Goal: Task Accomplishment & Management: Use online tool/utility

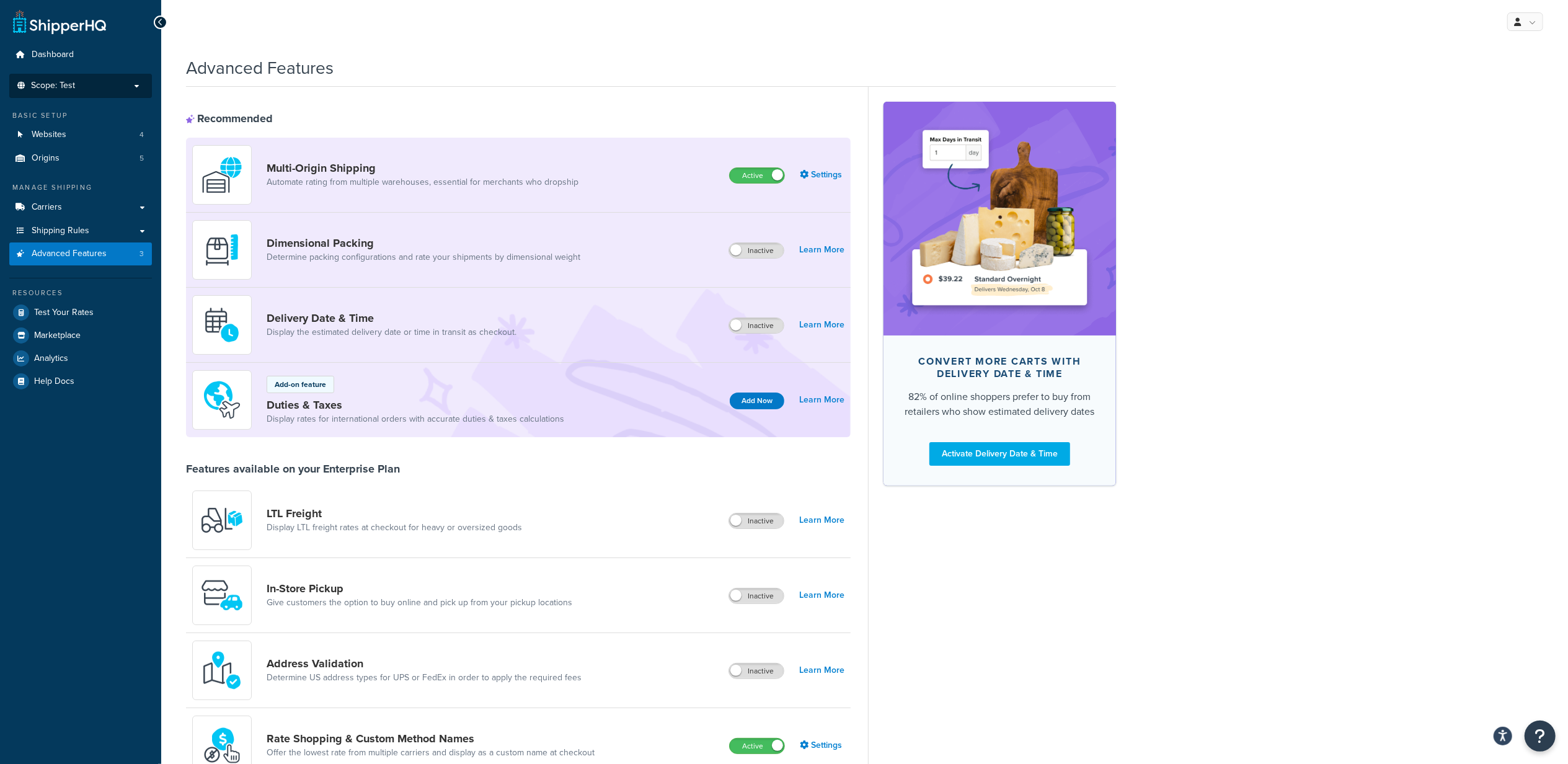
click at [93, 88] on p "Scope: Test" at bounding box center [80, 85] width 131 height 10
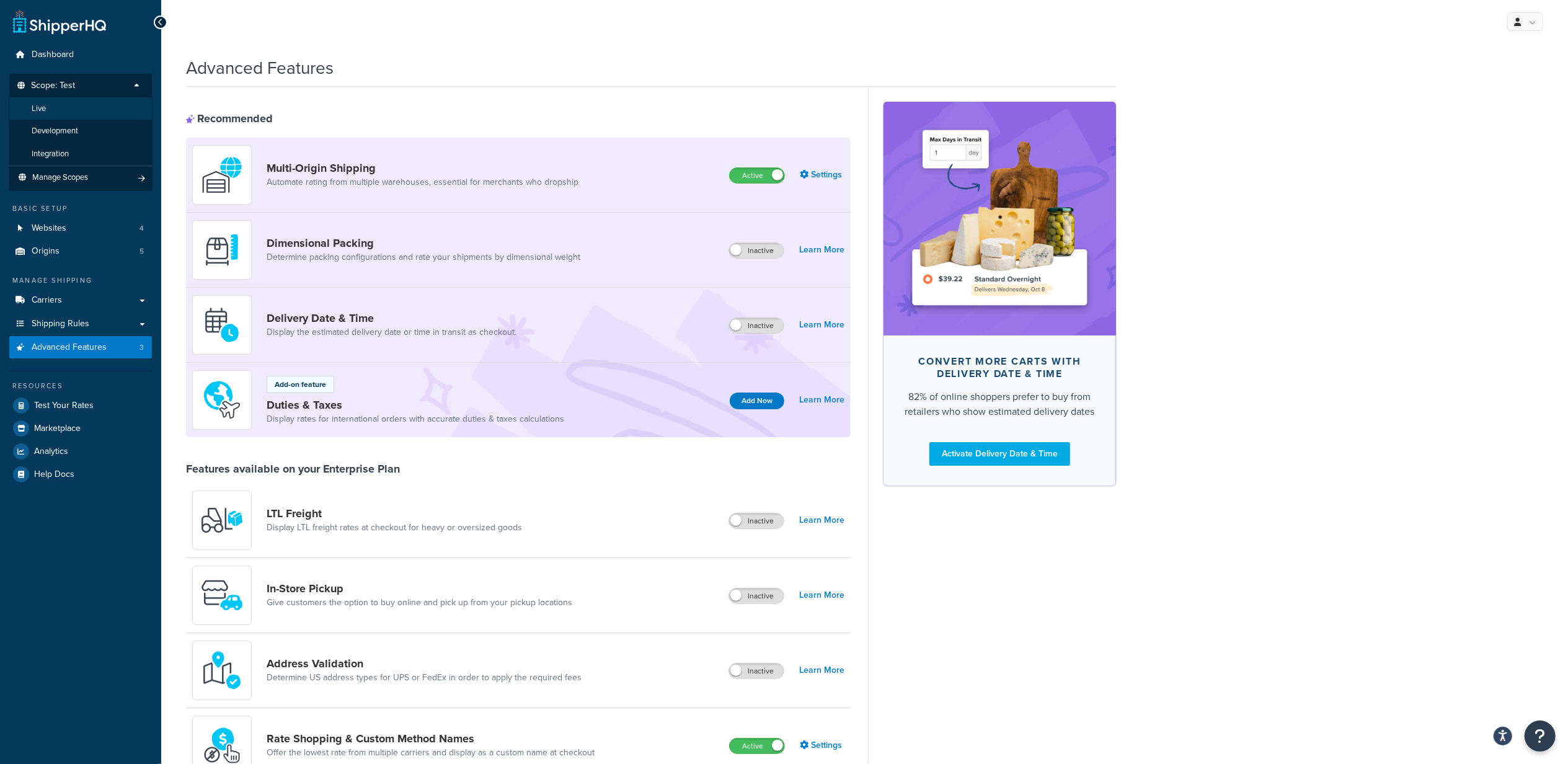
click at [93, 110] on li "Live" at bounding box center [81, 109] width 144 height 23
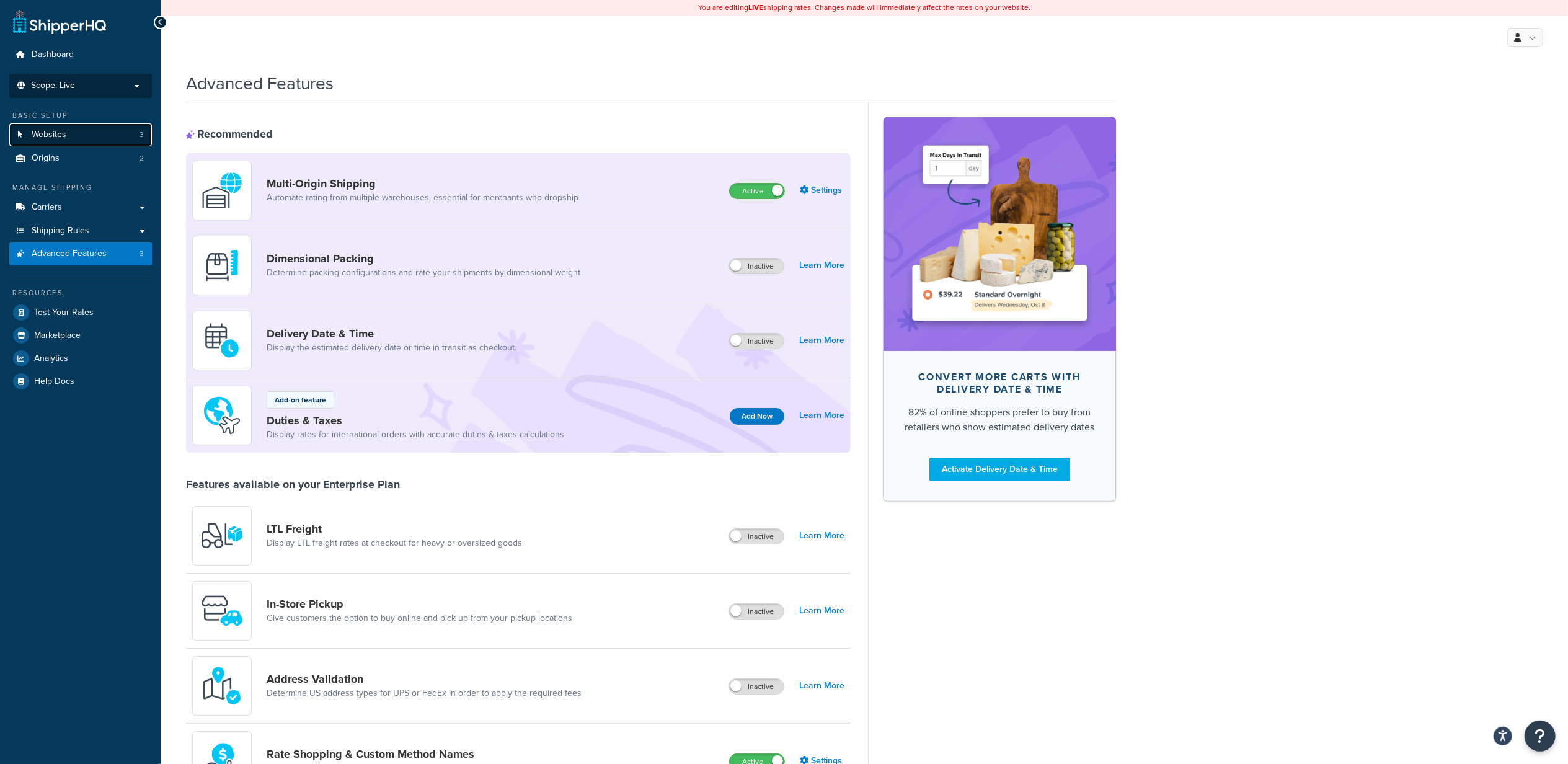
click at [73, 134] on link "Websites 3" at bounding box center [81, 134] width 143 height 23
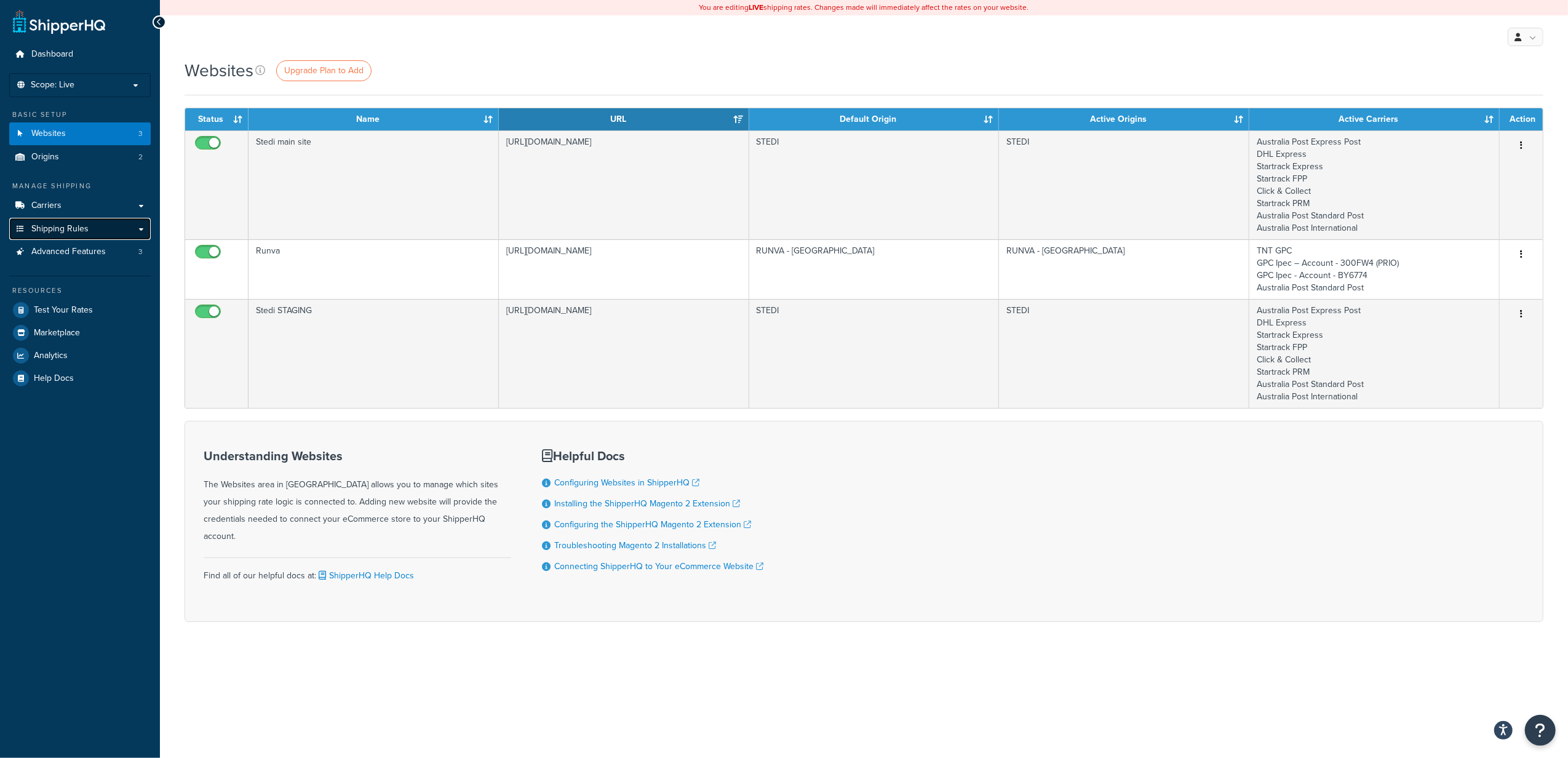
click at [93, 232] on link "Shipping Rules" at bounding box center [80, 229] width 141 height 22
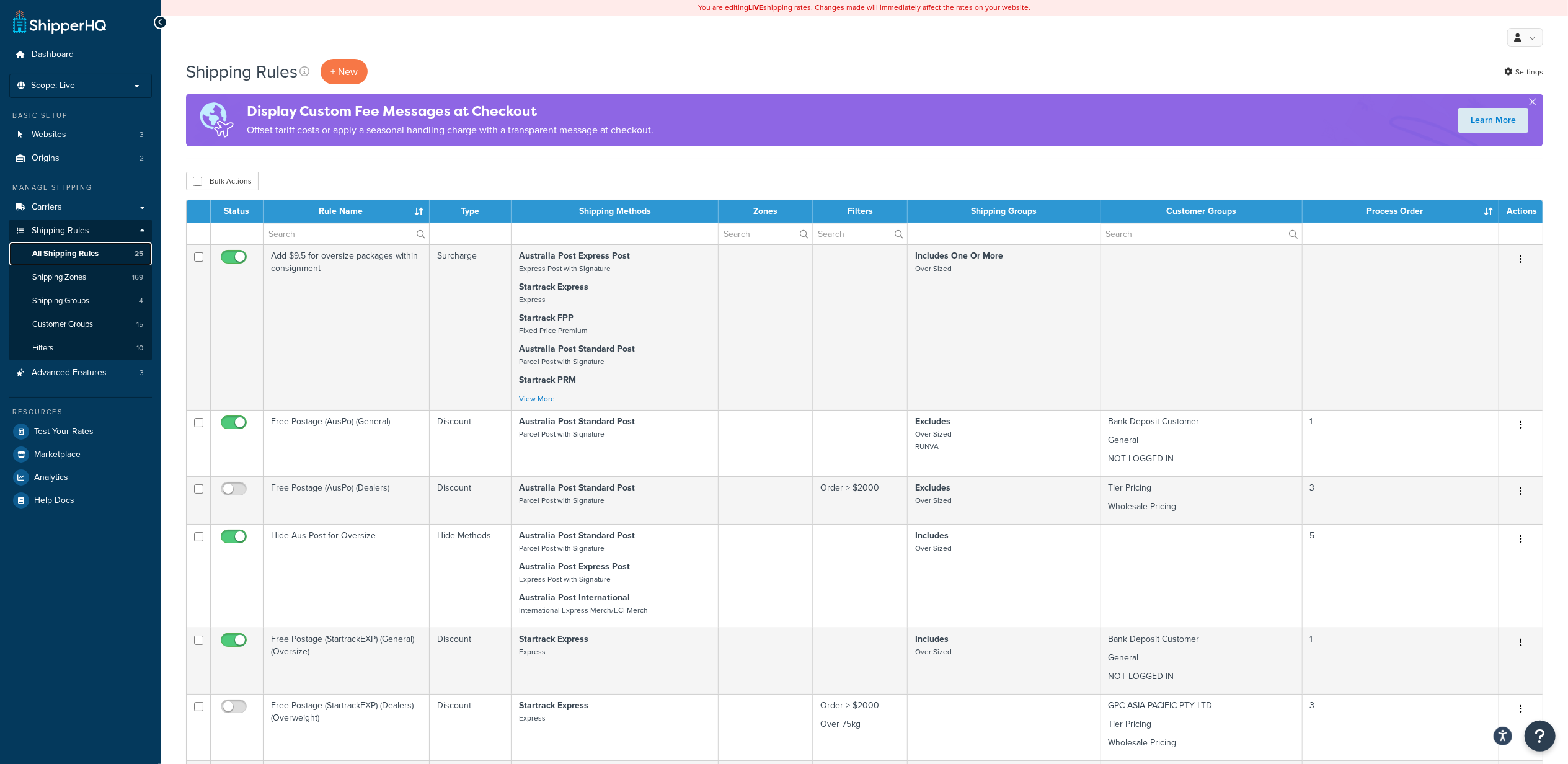
click at [97, 264] on link "All Shipping Rules 25" at bounding box center [81, 254] width 143 height 23
click at [82, 324] on span "Customer Groups" at bounding box center [62, 324] width 60 height 10
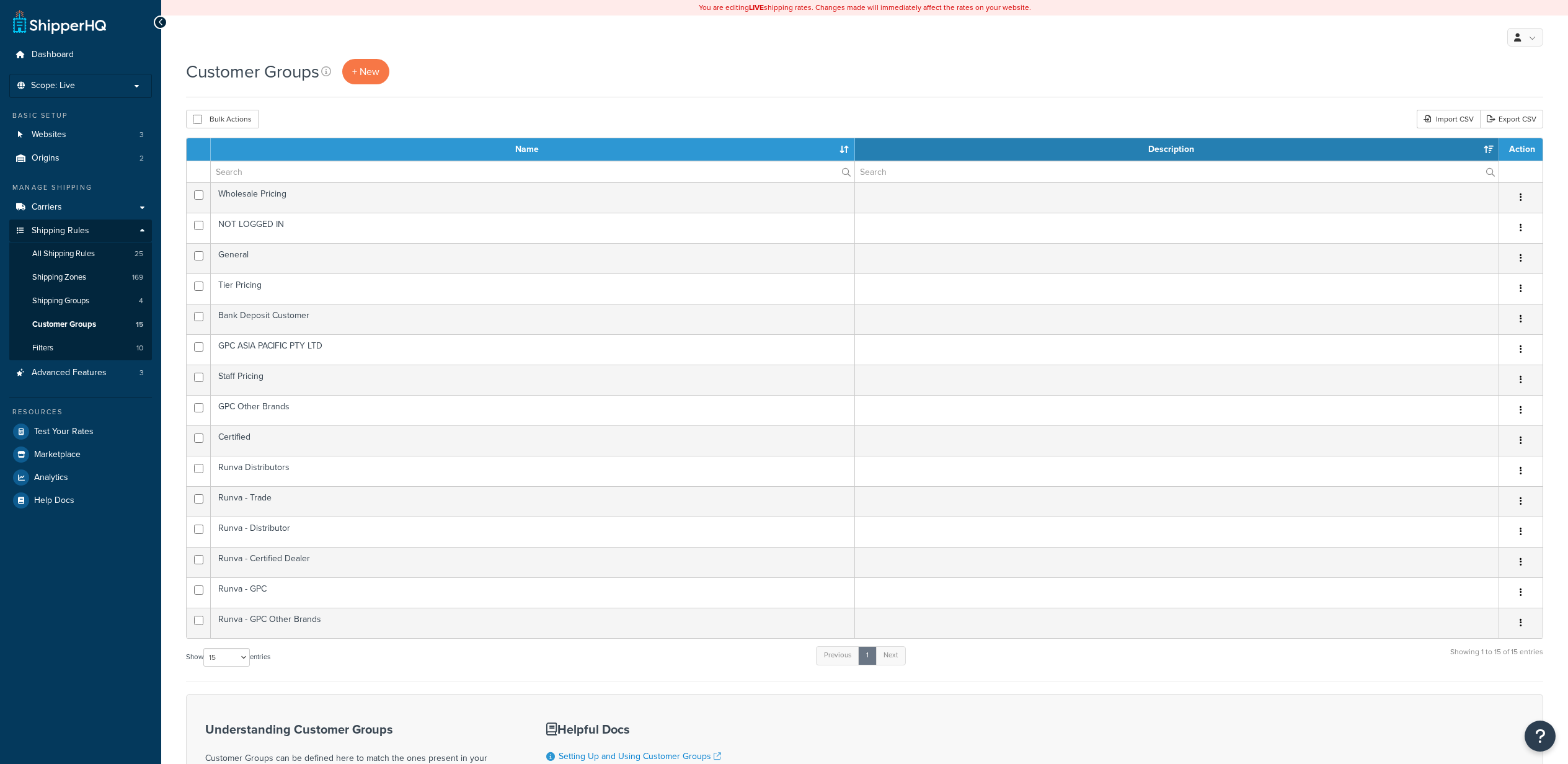
select select "15"
click at [85, 300] on span "Shipping Groups" at bounding box center [60, 300] width 57 height 10
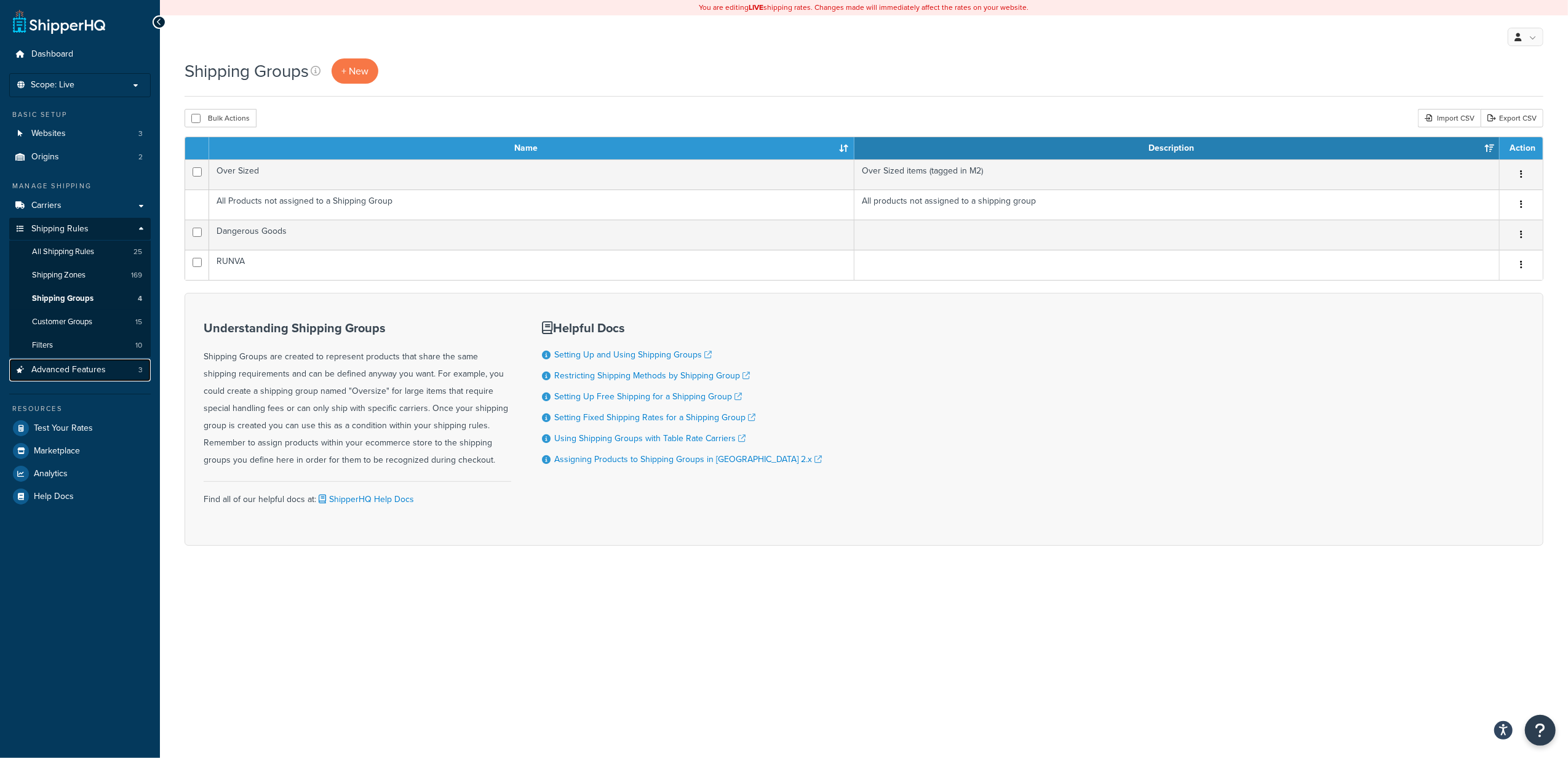
click at [79, 371] on span "Advanced Features" at bounding box center [68, 370] width 74 height 10
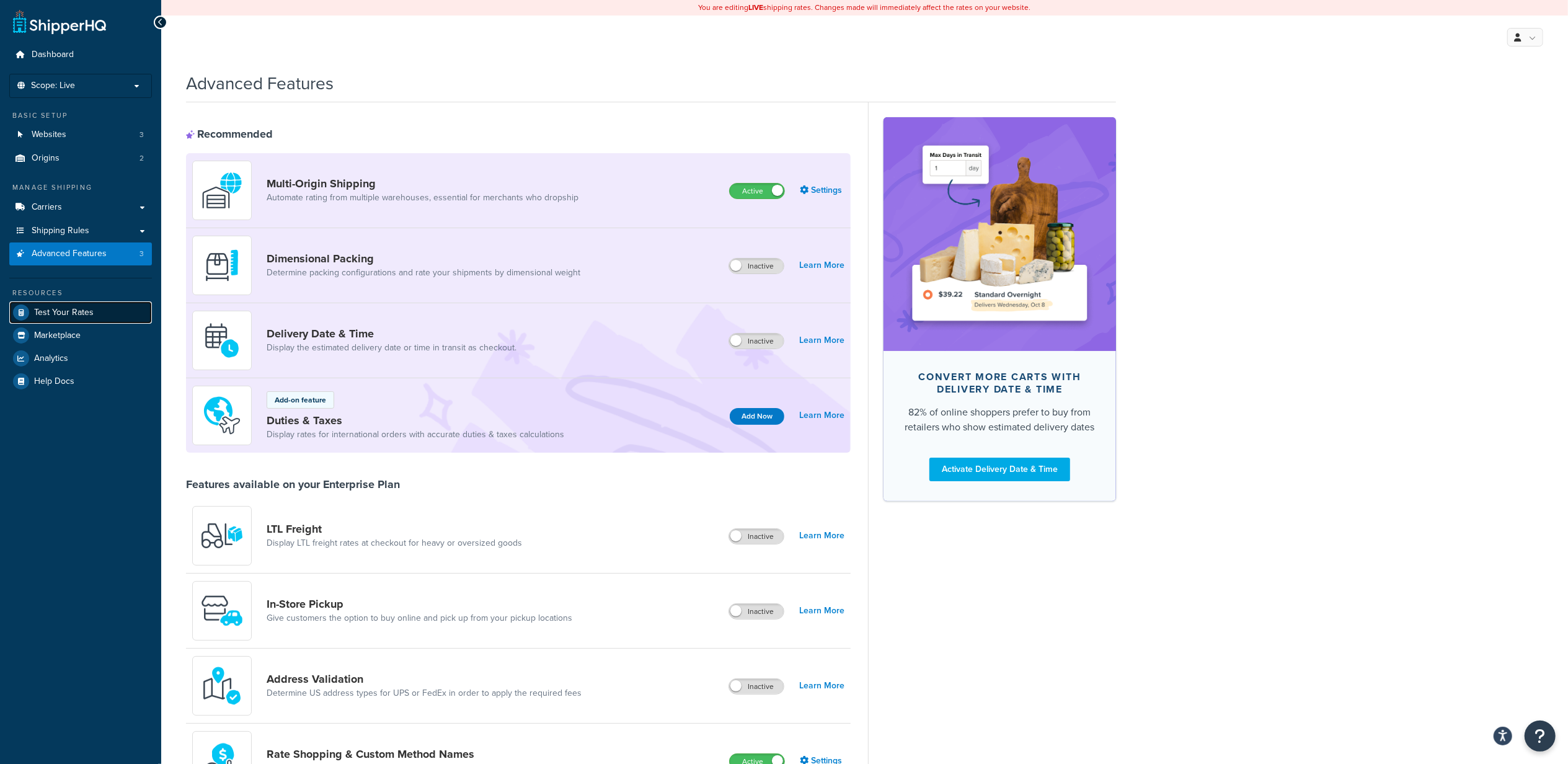
click at [81, 316] on span "Test Your Rates" at bounding box center [64, 312] width 60 height 10
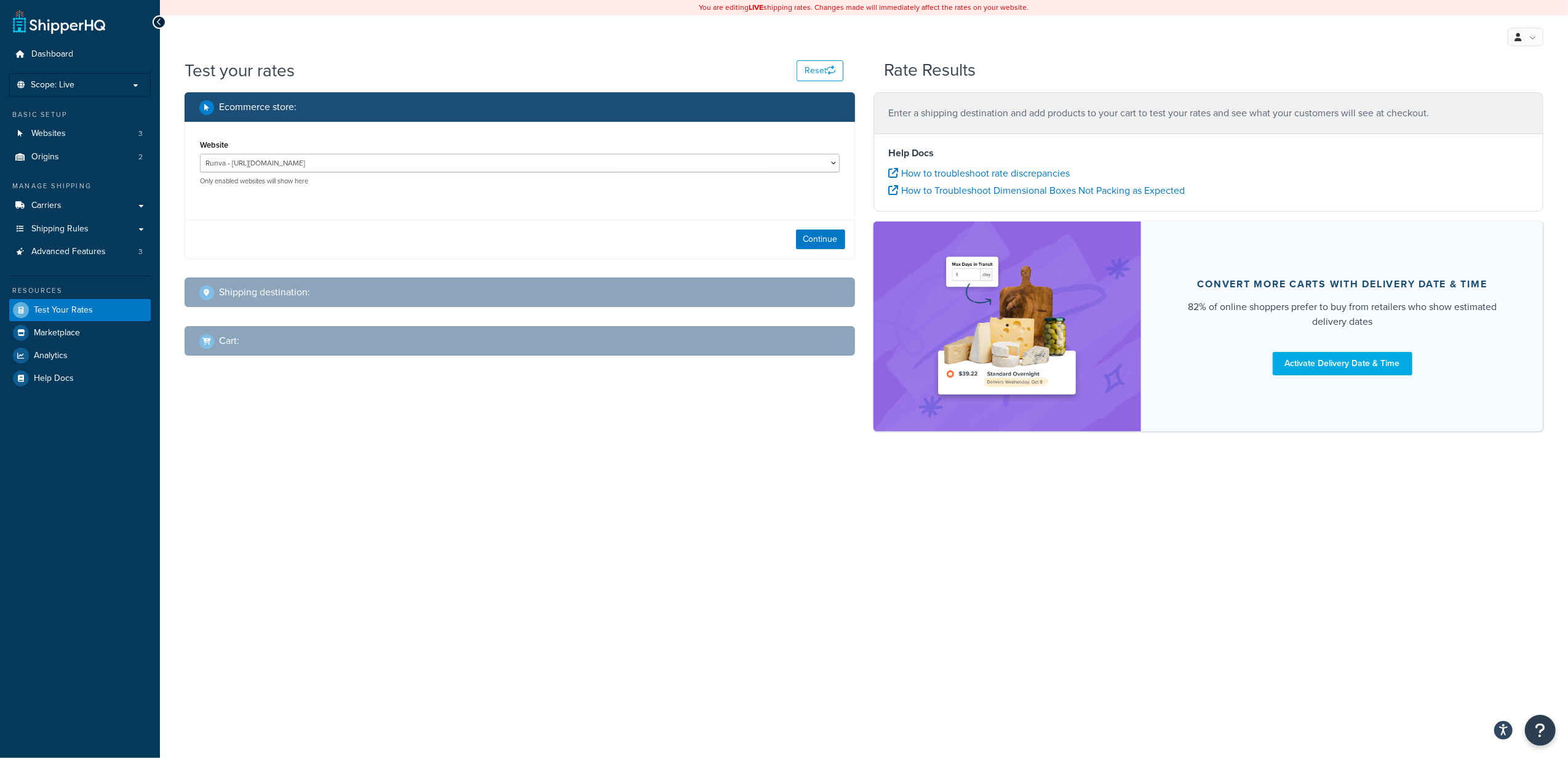
click at [434, 234] on div "Continue" at bounding box center [520, 239] width 669 height 39
click at [832, 236] on button "Continue" at bounding box center [820, 239] width 50 height 20
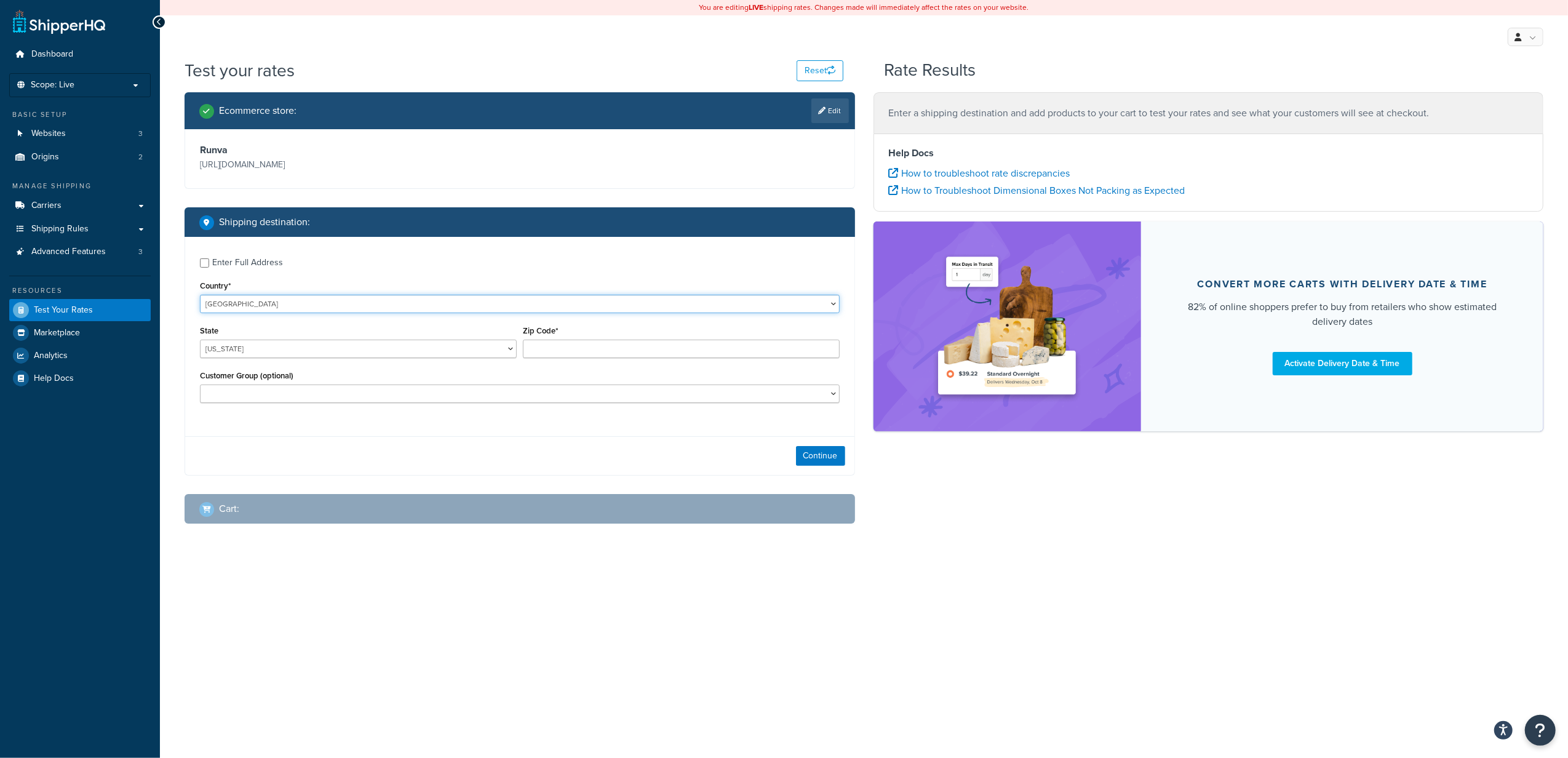
click at [261, 306] on select "United States United Kingdom Afghanistan Åland Islands Albania Algeria American…" at bounding box center [519, 304] width 640 height 18
select select "AU"
click at [200, 295] on select "United States United Kingdom Afghanistan Åland Islands Albania Algeria American…" at bounding box center [519, 304] width 640 height 18
click at [264, 355] on select "Australian Capital Territory New South Wales Northern Territory Queensland Sout…" at bounding box center [358, 348] width 317 height 18
select select "QLD"
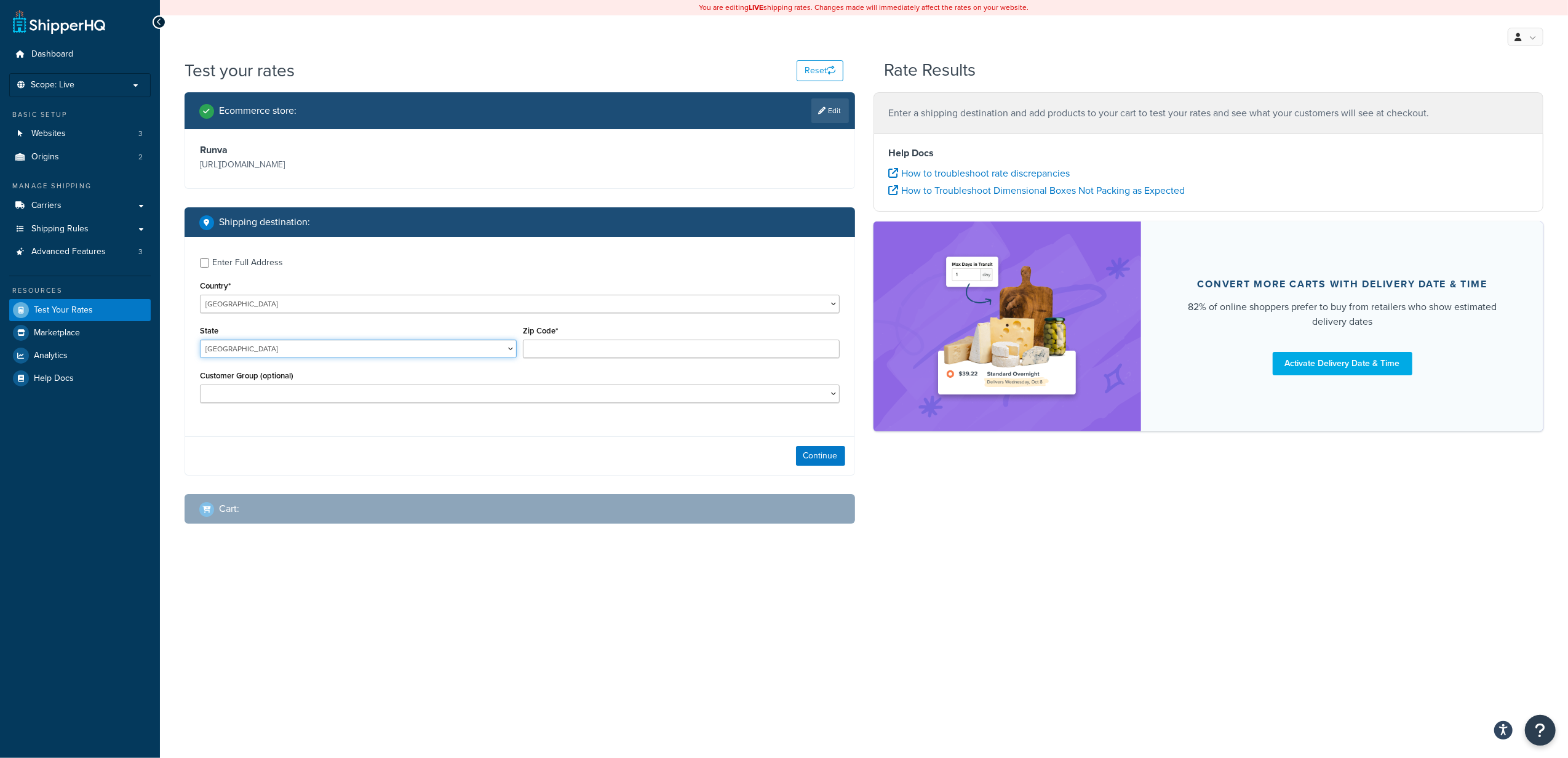
click at [200, 341] on select "Australian Capital Territory New South Wales Northern Territory Queensland Sout…" at bounding box center [358, 348] width 317 height 18
click at [567, 353] on input "Zip Code*" at bounding box center [681, 348] width 317 height 18
type input "4208"
click at [512, 424] on div "Enter Full Address Country* United States United Kingdom Afghanistan Åland Isla…" at bounding box center [520, 331] width 669 height 190
click at [811, 458] on button "Continue" at bounding box center [820, 455] width 50 height 20
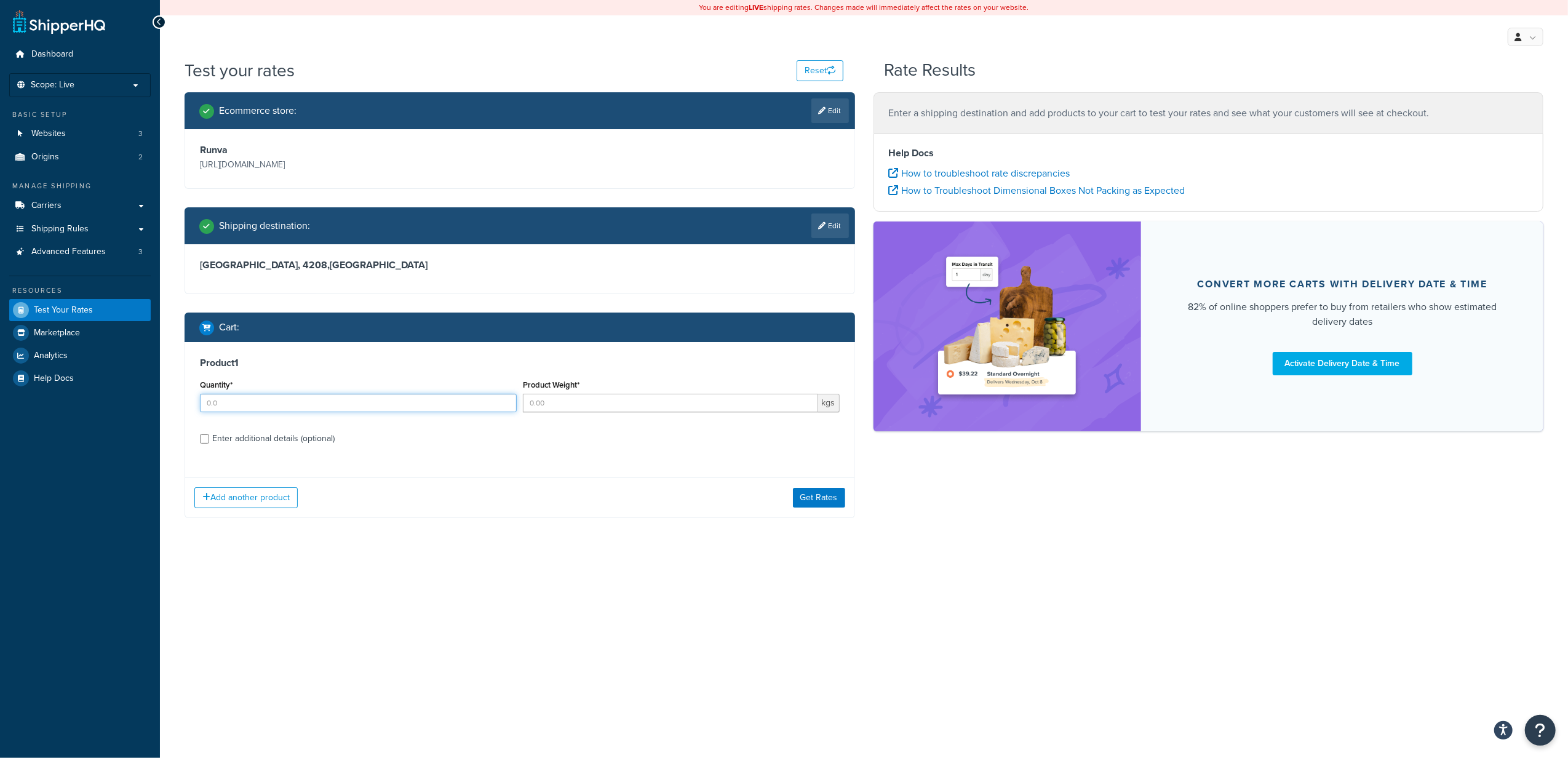
click at [228, 407] on input "Quantity*" at bounding box center [358, 403] width 317 height 18
type input "1"
click at [435, 453] on div "Product 1 Quantity* 1 Product Weight* kgs Enter additional details (optional)" at bounding box center [520, 405] width 669 height 126
click at [569, 403] on input "Product Weight*" at bounding box center [671, 403] width 296 height 18
type input "37.5"
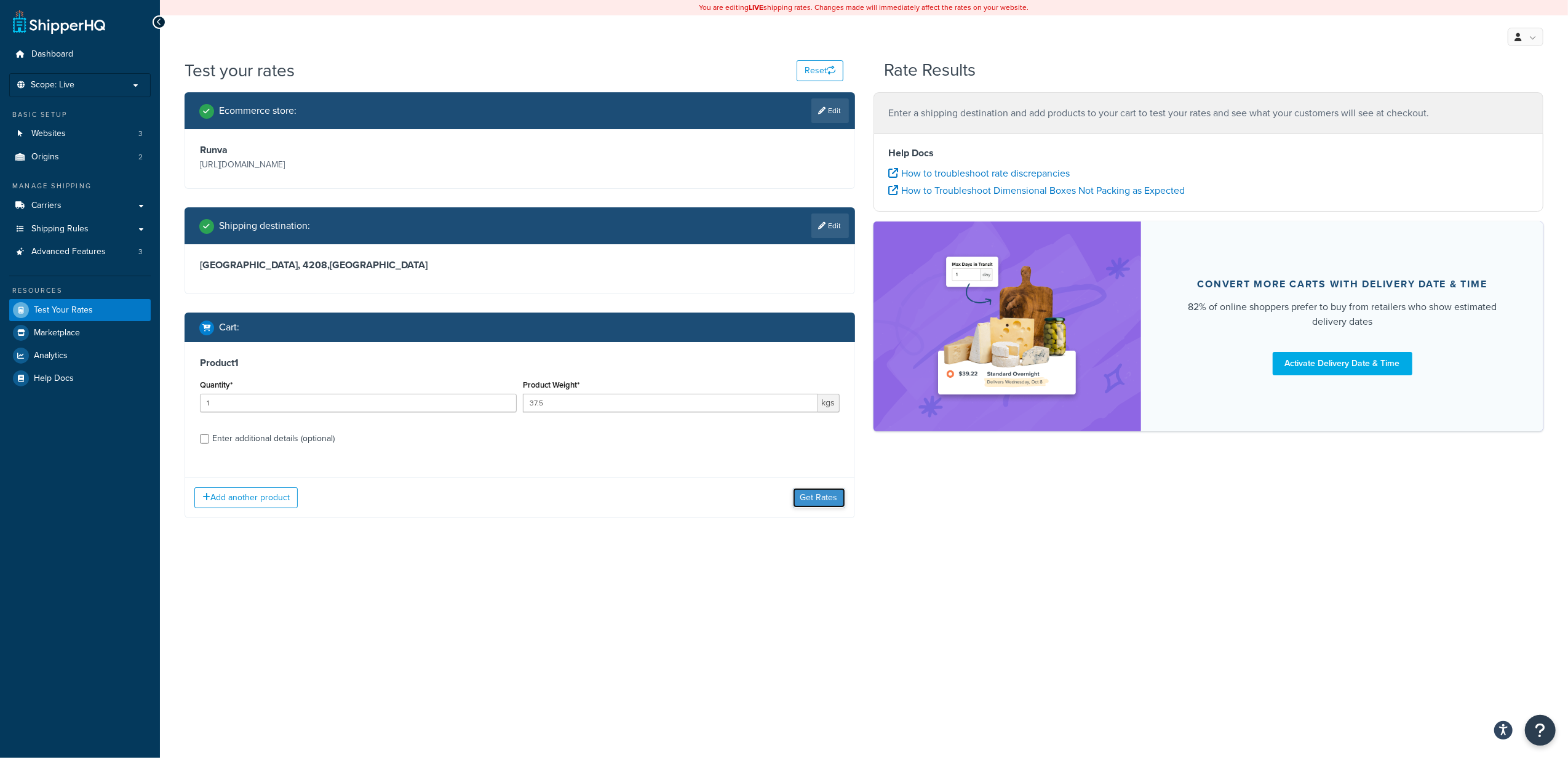
click at [807, 498] on button "Get Rates" at bounding box center [819, 498] width 52 height 20
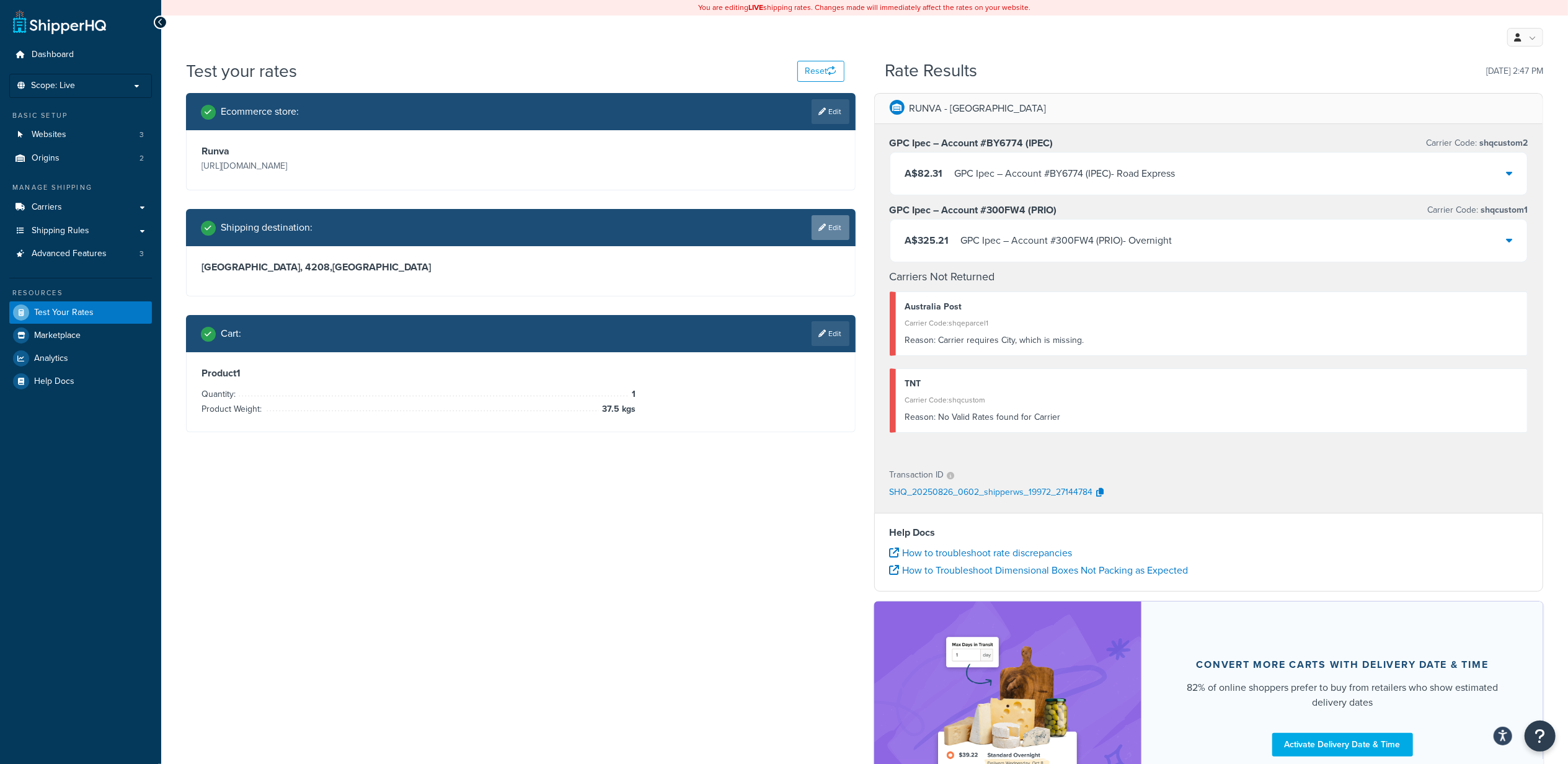
click at [830, 231] on link "Edit" at bounding box center [830, 227] width 38 height 25
select select "AU"
select select "QLD"
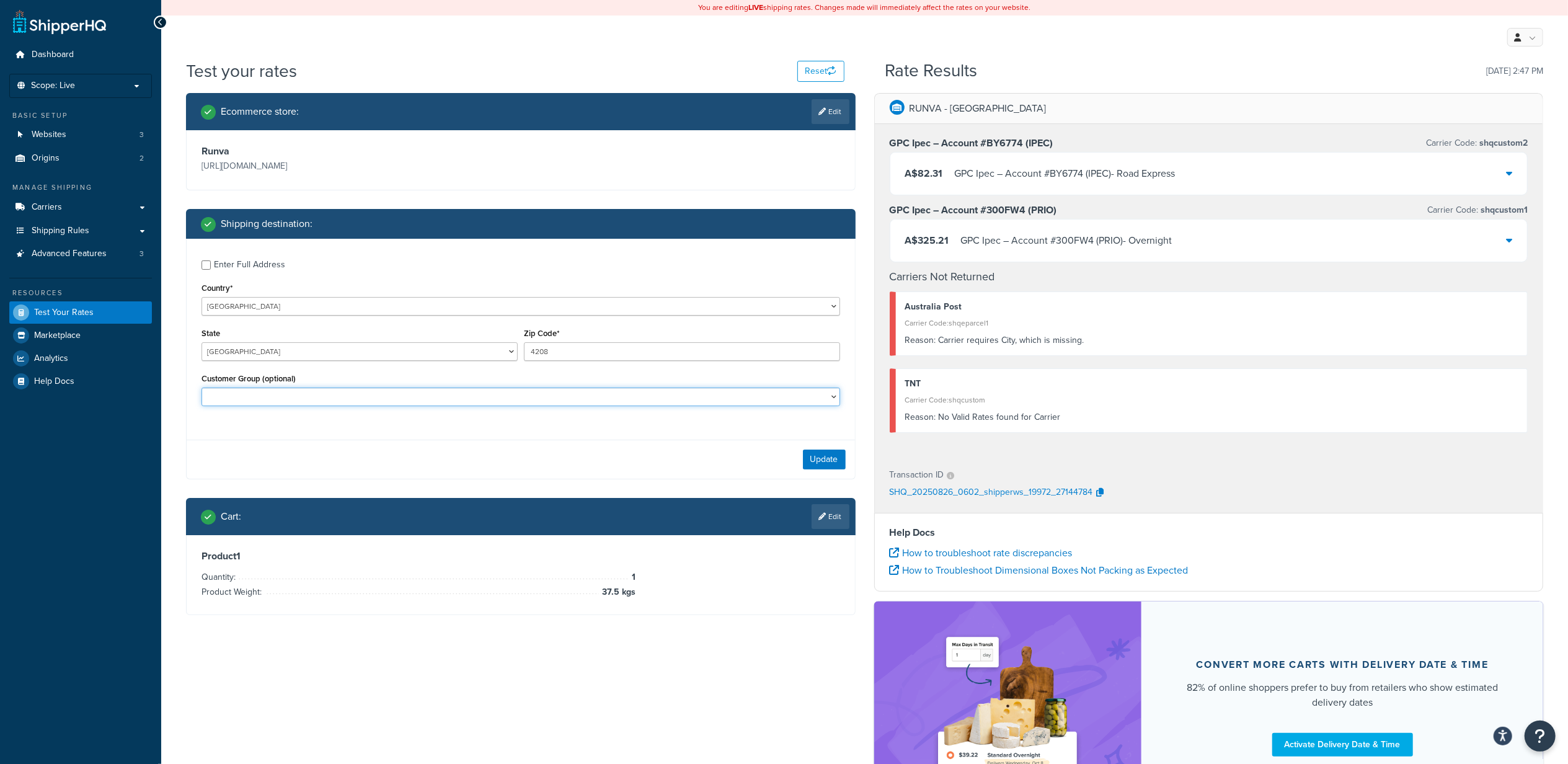
click at [395, 399] on select "Bank Deposit Customer Certified General GPC ASIA PACIFIC PTY LTD GPC Other Bran…" at bounding box center [520, 396] width 639 height 19
click at [177, 598] on div "Ecommerce store : Edit Runva https://www.runvawinch.com.au/ Shipping destinatio…" at bounding box center [520, 363] width 689 height 540
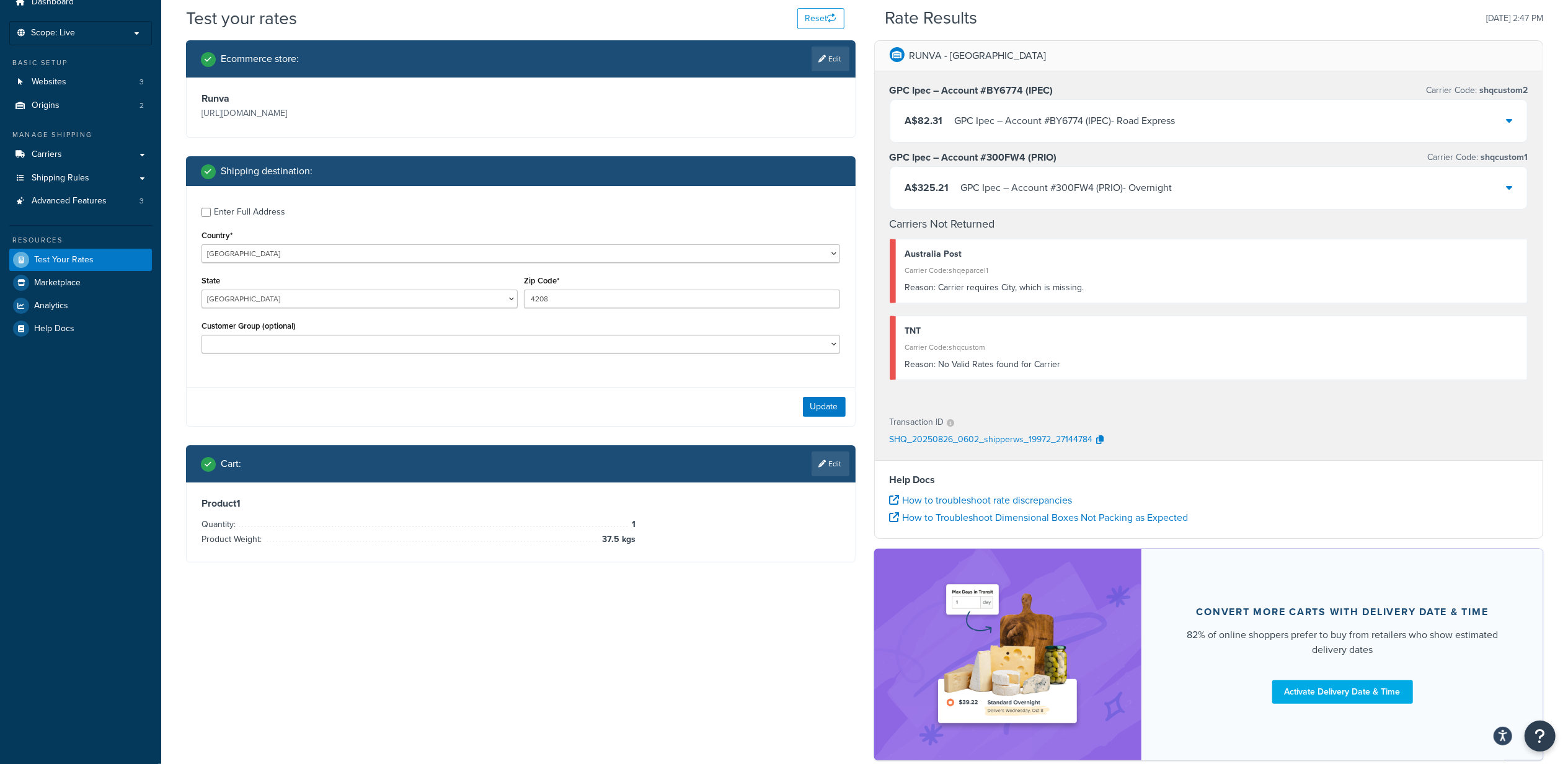
scroll to position [82, 0]
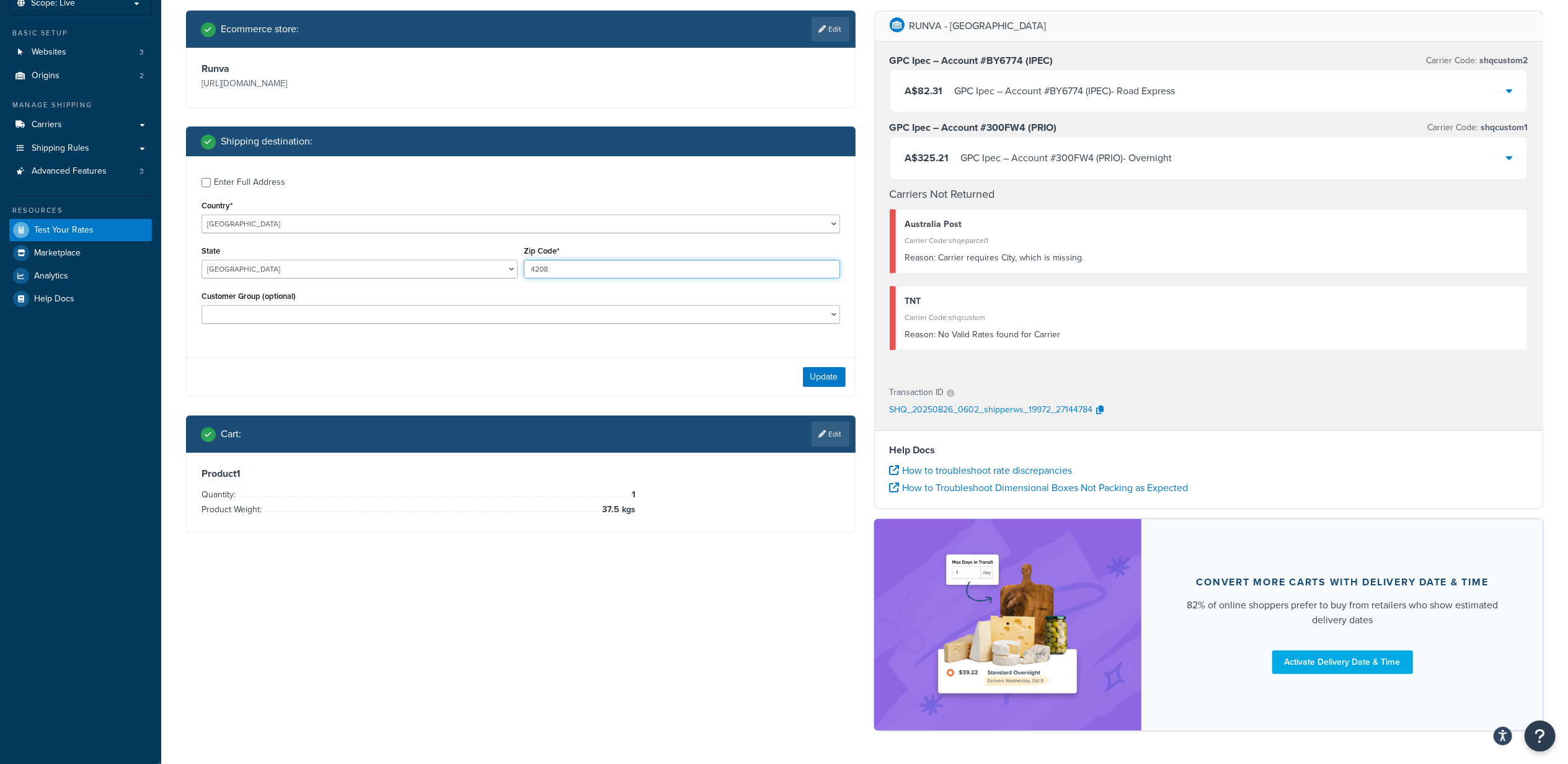
drag, startPoint x: 556, startPoint y: 274, endPoint x: 478, endPoint y: 274, distance: 78.0
click at [478, 274] on div "State Australian Capital Territory New South Wales Northern Territory Queenslan…" at bounding box center [520, 265] width 645 height 45
drag, startPoint x: 602, startPoint y: 516, endPoint x: 639, endPoint y: 510, distance: 37.5
click at [639, 510] on div "Product 1 Quantity: 1 Product Weight: 37.5 kgs" at bounding box center [520, 493] width 639 height 50
drag, startPoint x: 558, startPoint y: 266, endPoint x: 467, endPoint y: 269, distance: 91.0
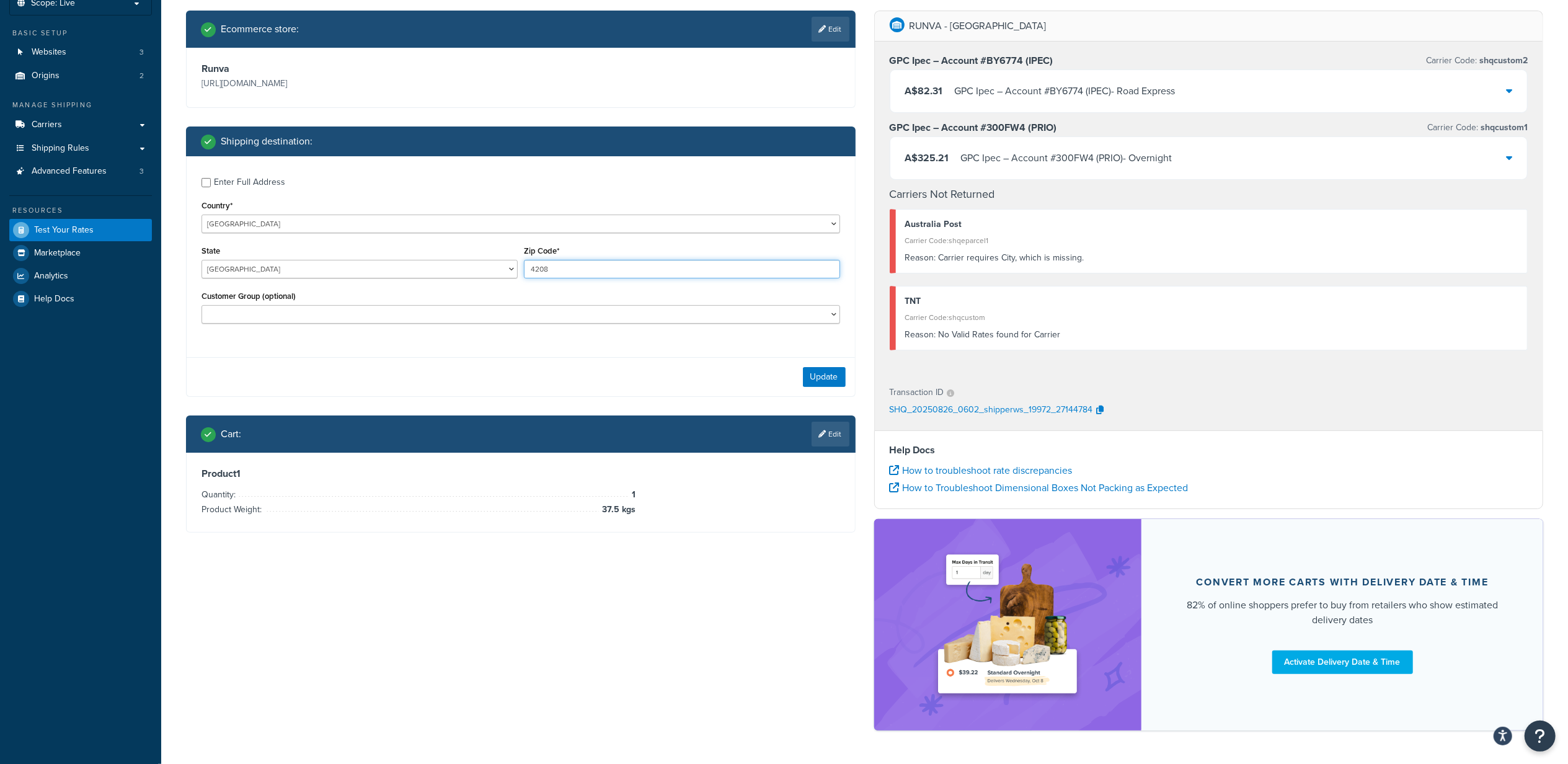
click at [467, 269] on div "State Australian Capital Territory New South Wales Northern Territory Queenslan…" at bounding box center [520, 265] width 645 height 45
drag, startPoint x: 950, startPoint y: 258, endPoint x: 1126, endPoint y: 268, distance: 176.3
click at [1126, 266] on div "Reason: Carrier requires City, which is missing." at bounding box center [1212, 258] width 614 height 18
drag, startPoint x: 942, startPoint y: 342, endPoint x: 1086, endPoint y: 345, distance: 144.0
click at [1086, 344] on div "Reason: No Valid Rates found for Carrier" at bounding box center [1212, 335] width 614 height 18
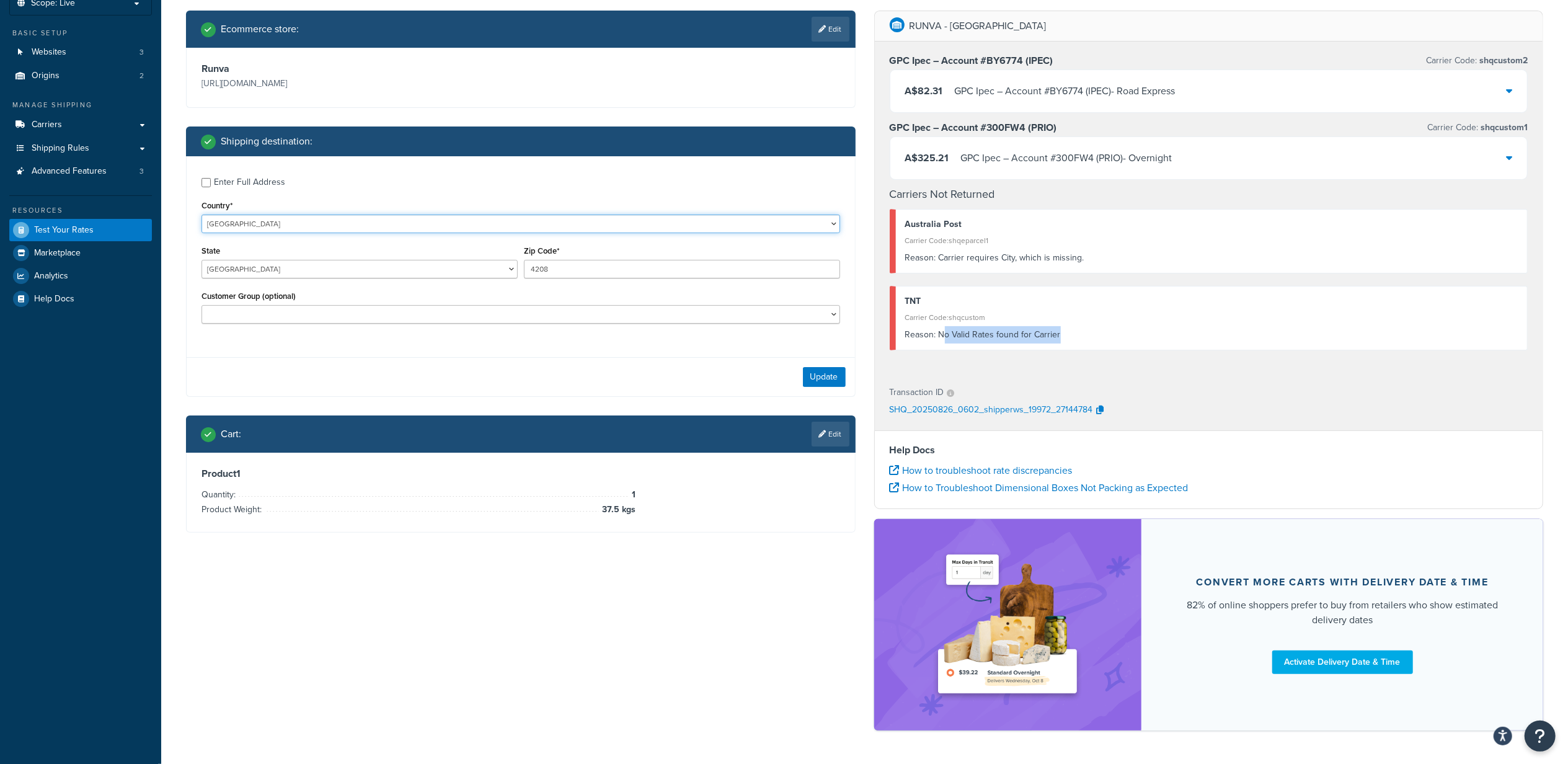
click at [312, 225] on select "United States United Kingdom Afghanistan Åland Islands Albania Algeria American…" at bounding box center [520, 223] width 639 height 19
click at [246, 189] on div "Enter Full Address" at bounding box center [250, 183] width 72 height 18
click at [211, 188] on input "Enter Full Address" at bounding box center [206, 183] width 10 height 10
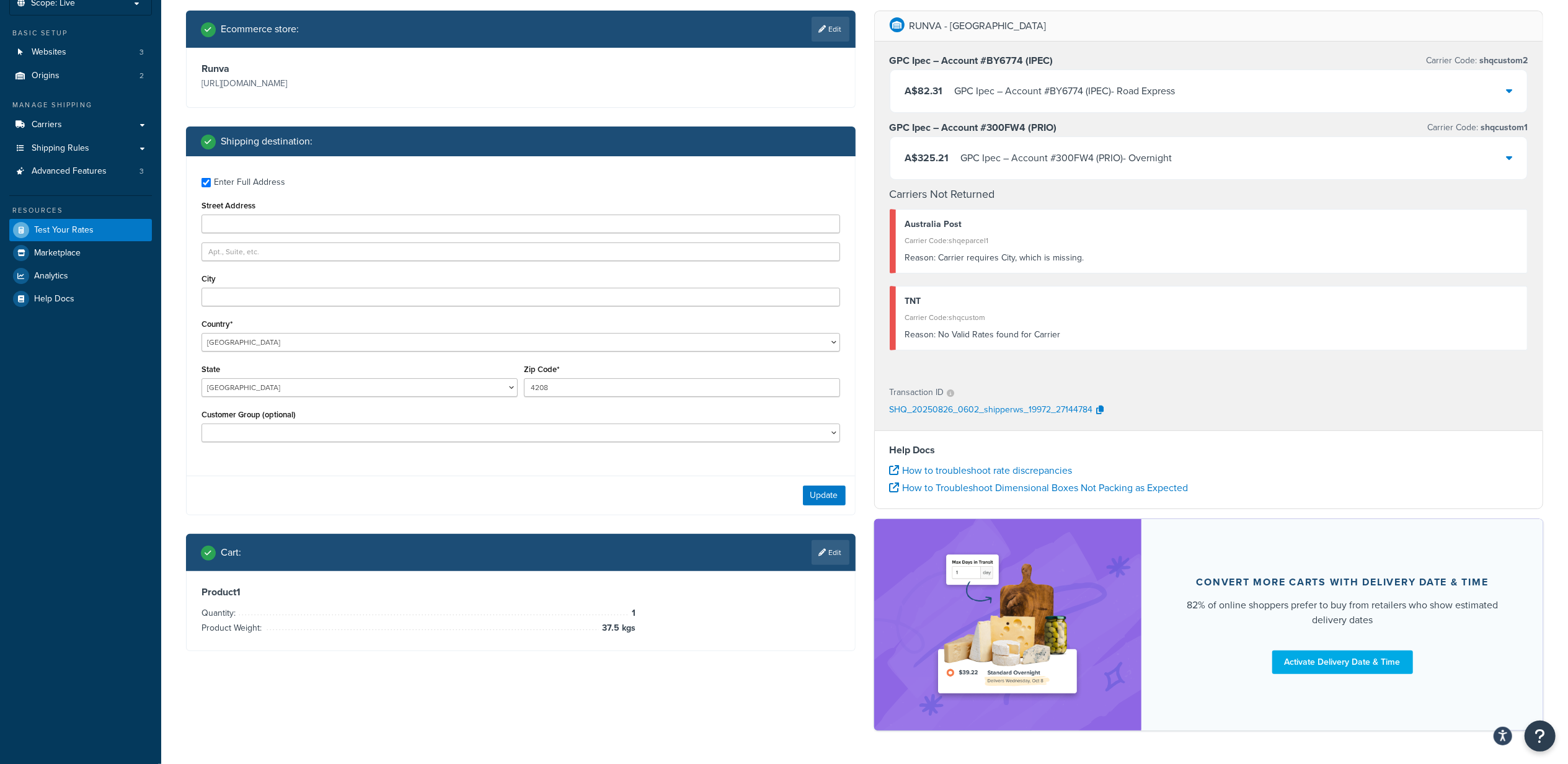
click at [262, 186] on div "Enter Full Address" at bounding box center [250, 183] width 72 height 18
click at [211, 186] on input "Enter Full Address" at bounding box center [206, 183] width 10 height 10
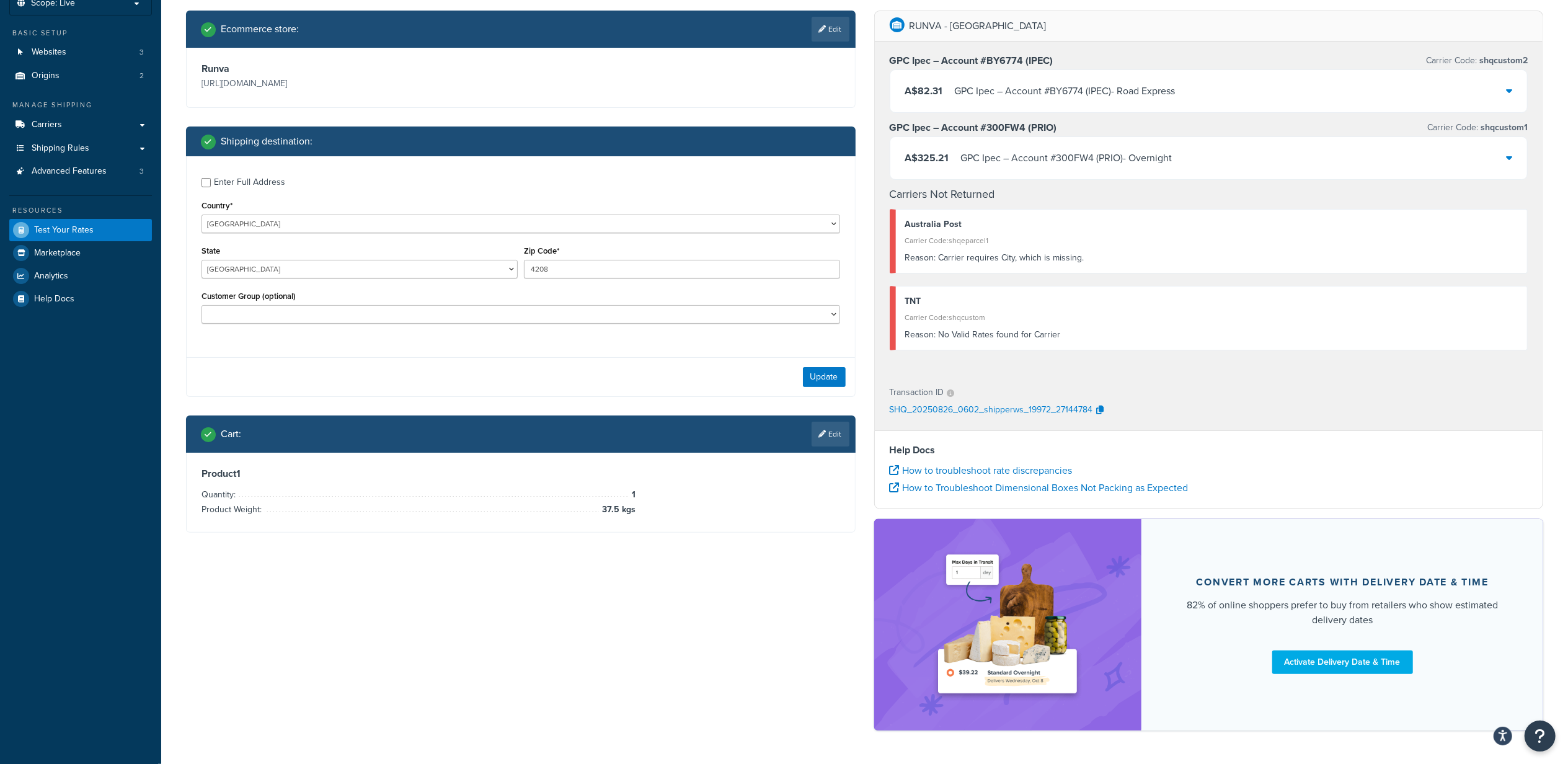
click at [260, 187] on div "Enter Full Address" at bounding box center [250, 183] width 72 height 18
click at [211, 187] on input "Enter Full Address" at bounding box center [206, 183] width 10 height 10
checkbox input "true"
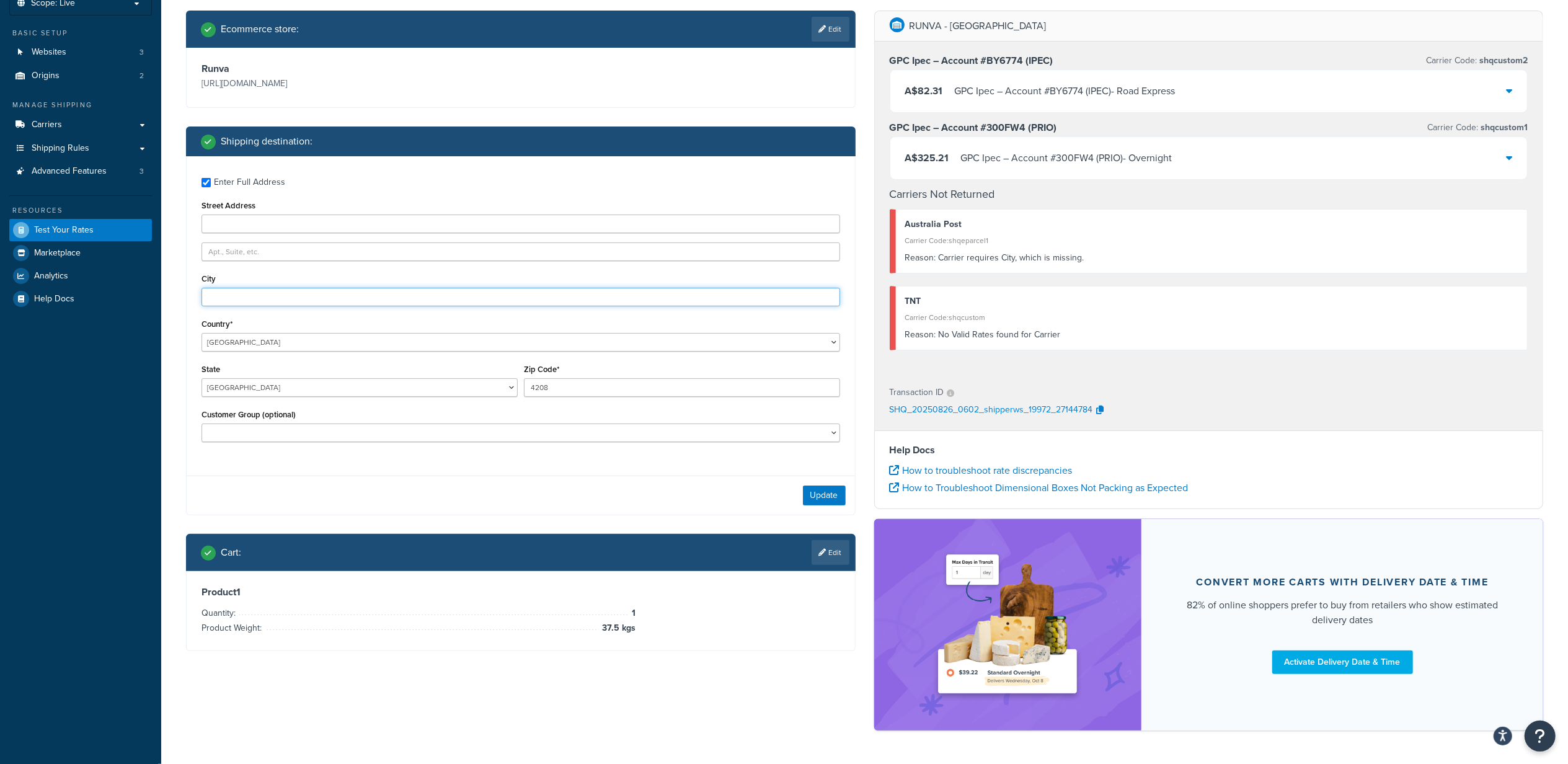
click at [300, 291] on input "City" at bounding box center [520, 296] width 639 height 19
click at [319, 289] on input "City" at bounding box center [520, 296] width 639 height 19
paste input "Ormeau"
type input "Ormeau"
click at [511, 477] on div "Update" at bounding box center [521, 495] width 668 height 39
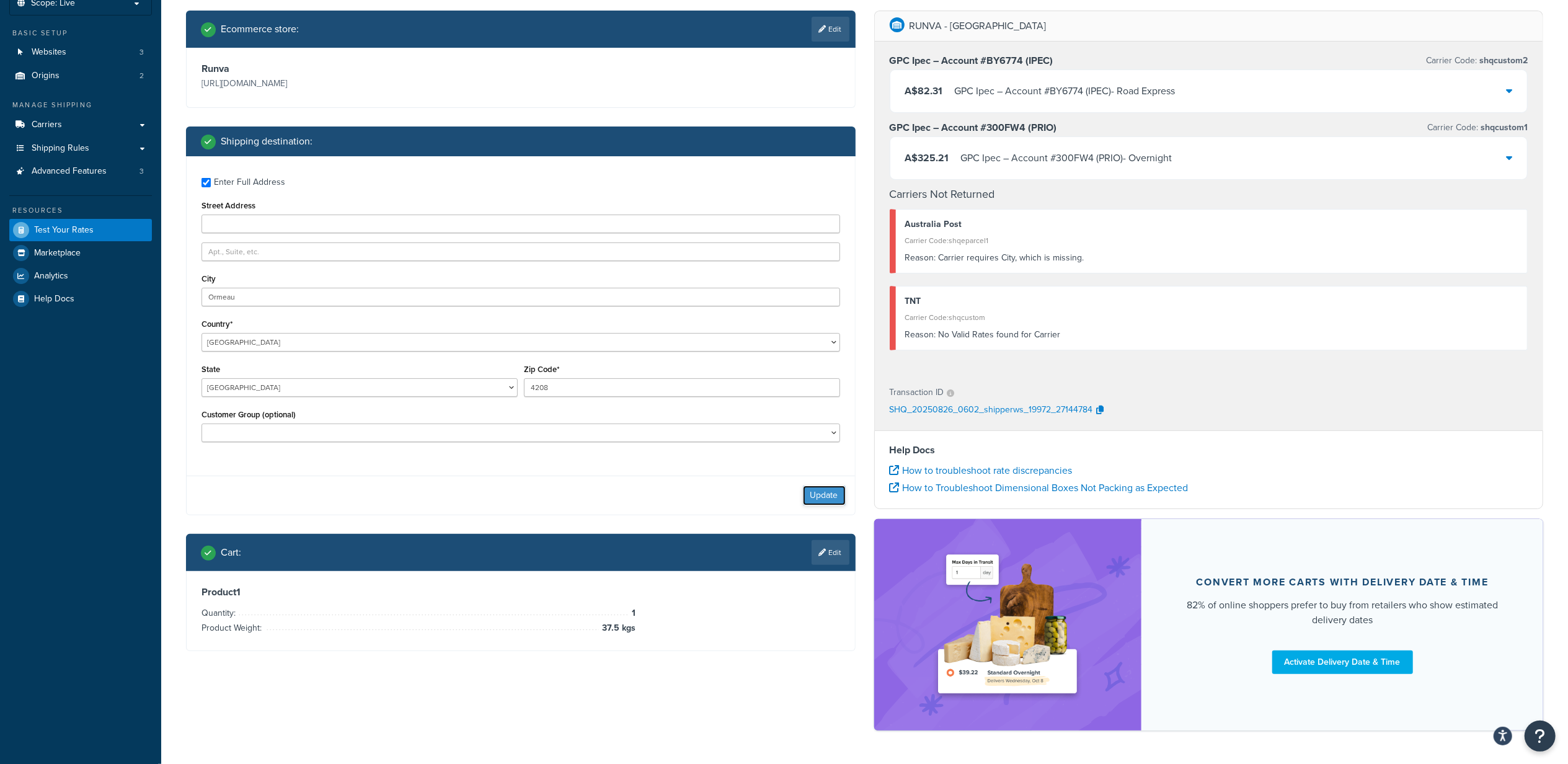
click at [830, 494] on button "Update" at bounding box center [824, 495] width 43 height 20
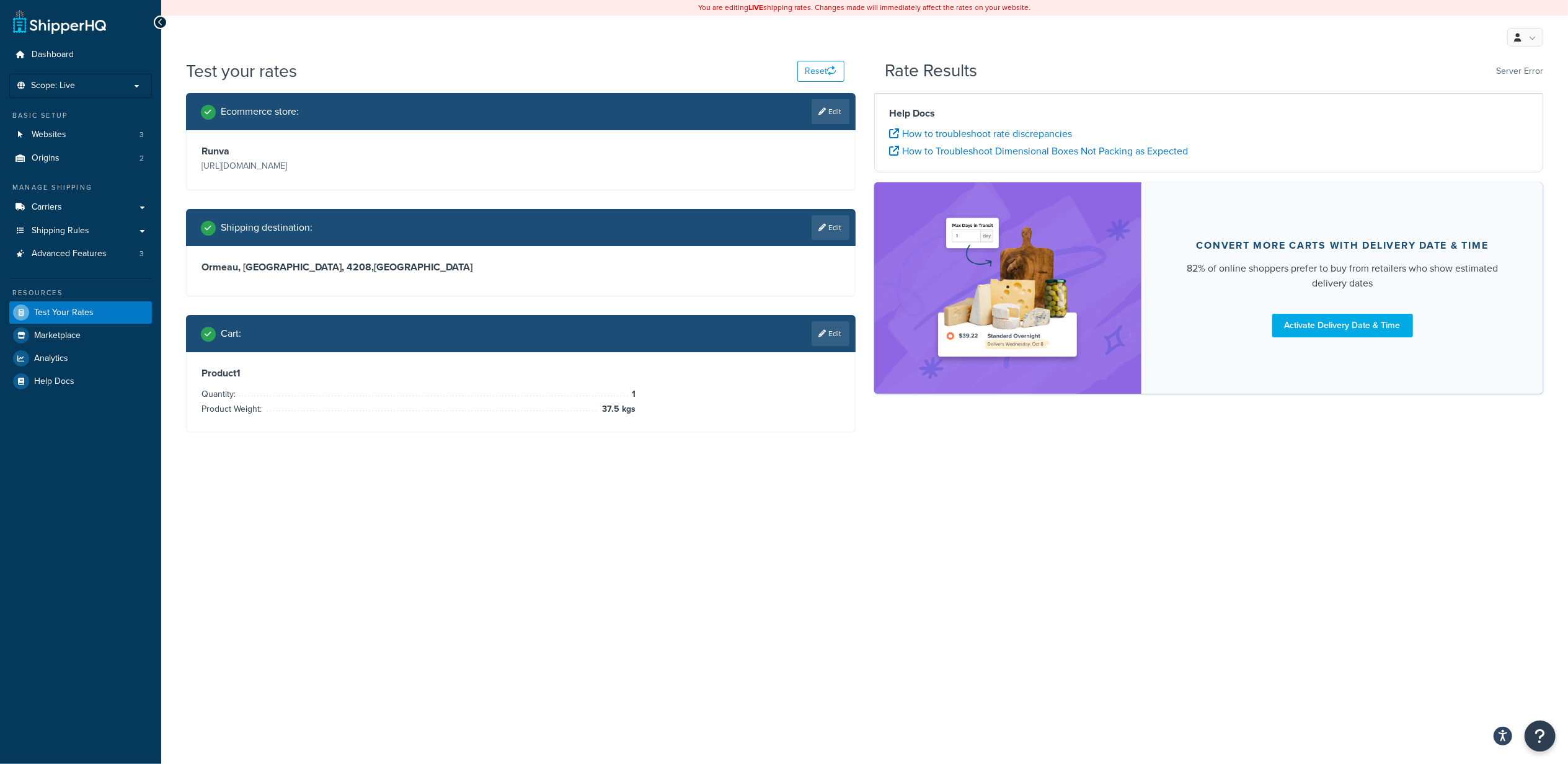
scroll to position [0, 0]
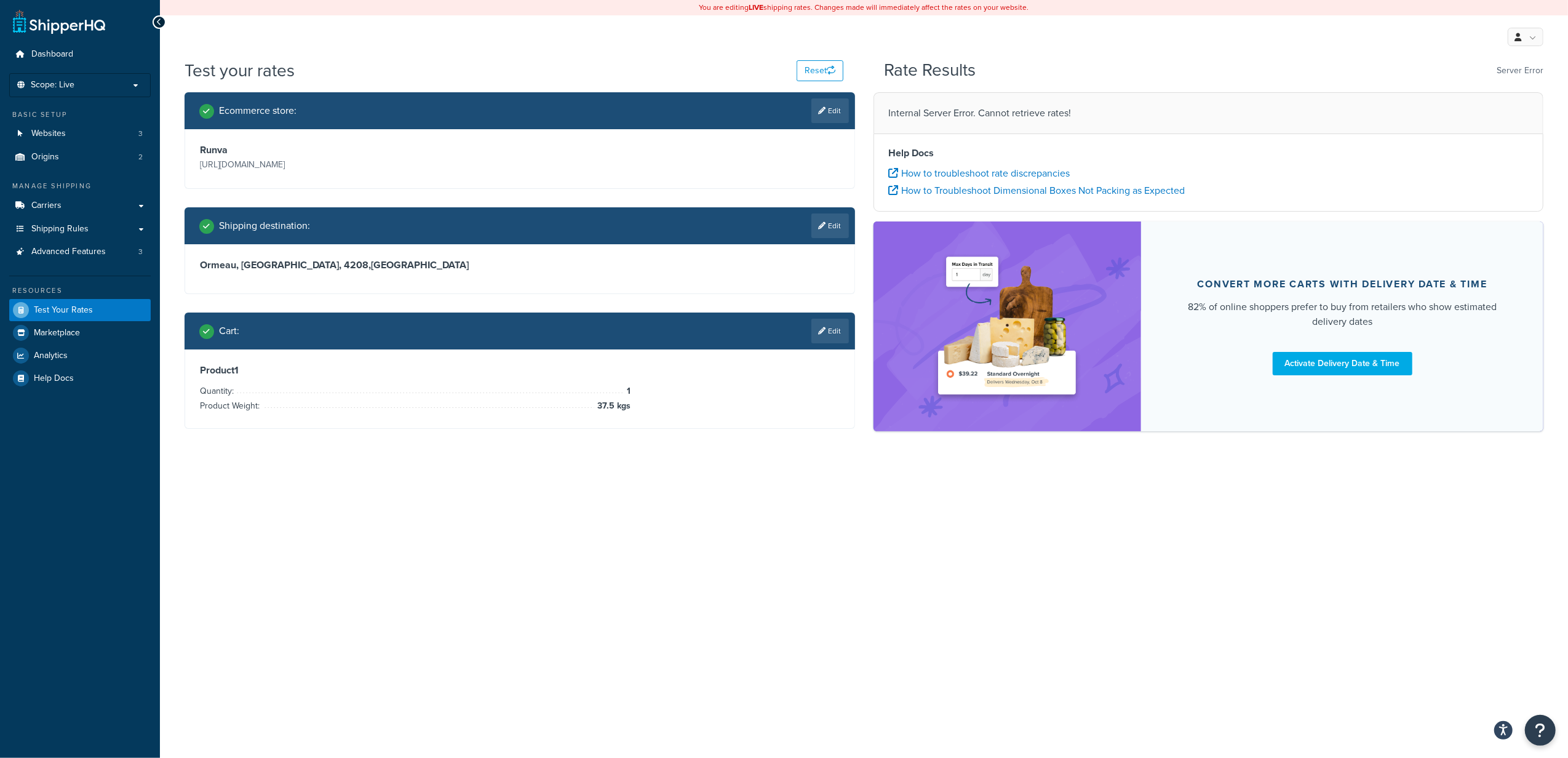
click at [637, 480] on div "You are editing LIVE shipping rates. Changes made will immediately affect the r…" at bounding box center [863, 379] width 1408 height 758
drag, startPoint x: 929, startPoint y: 113, endPoint x: 1064, endPoint y: 116, distance: 135.0
click at [1064, 116] on p "Internal Server Error. Cannot retrieve rates!" at bounding box center [1209, 113] width 640 height 18
drag, startPoint x: 1064, startPoint y: 116, endPoint x: 1014, endPoint y: 121, distance: 50.2
click at [1014, 121] on p "Internal Server Error. Cannot retrieve rates!" at bounding box center [1209, 113] width 640 height 18
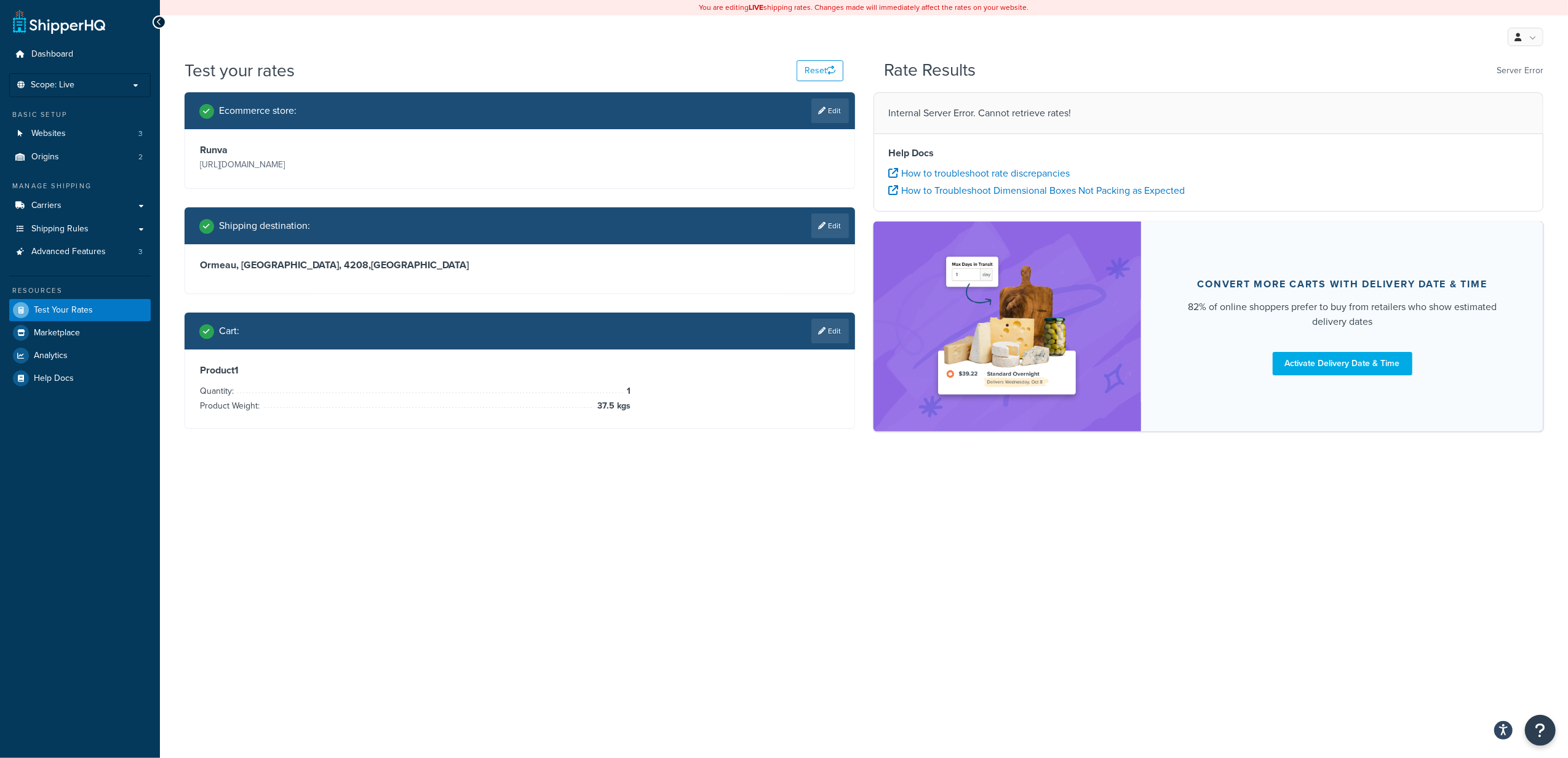
click at [1059, 121] on p "Internal Server Error. Cannot retrieve rates!" at bounding box center [1209, 113] width 640 height 18
drag, startPoint x: 1096, startPoint y: 117, endPoint x: 888, endPoint y: 116, distance: 208.0
click at [889, 116] on p "Internal Server Error. Cannot retrieve rates!" at bounding box center [1209, 113] width 640 height 18
click at [824, 222] on link "Edit" at bounding box center [830, 225] width 38 height 25
select select "AU"
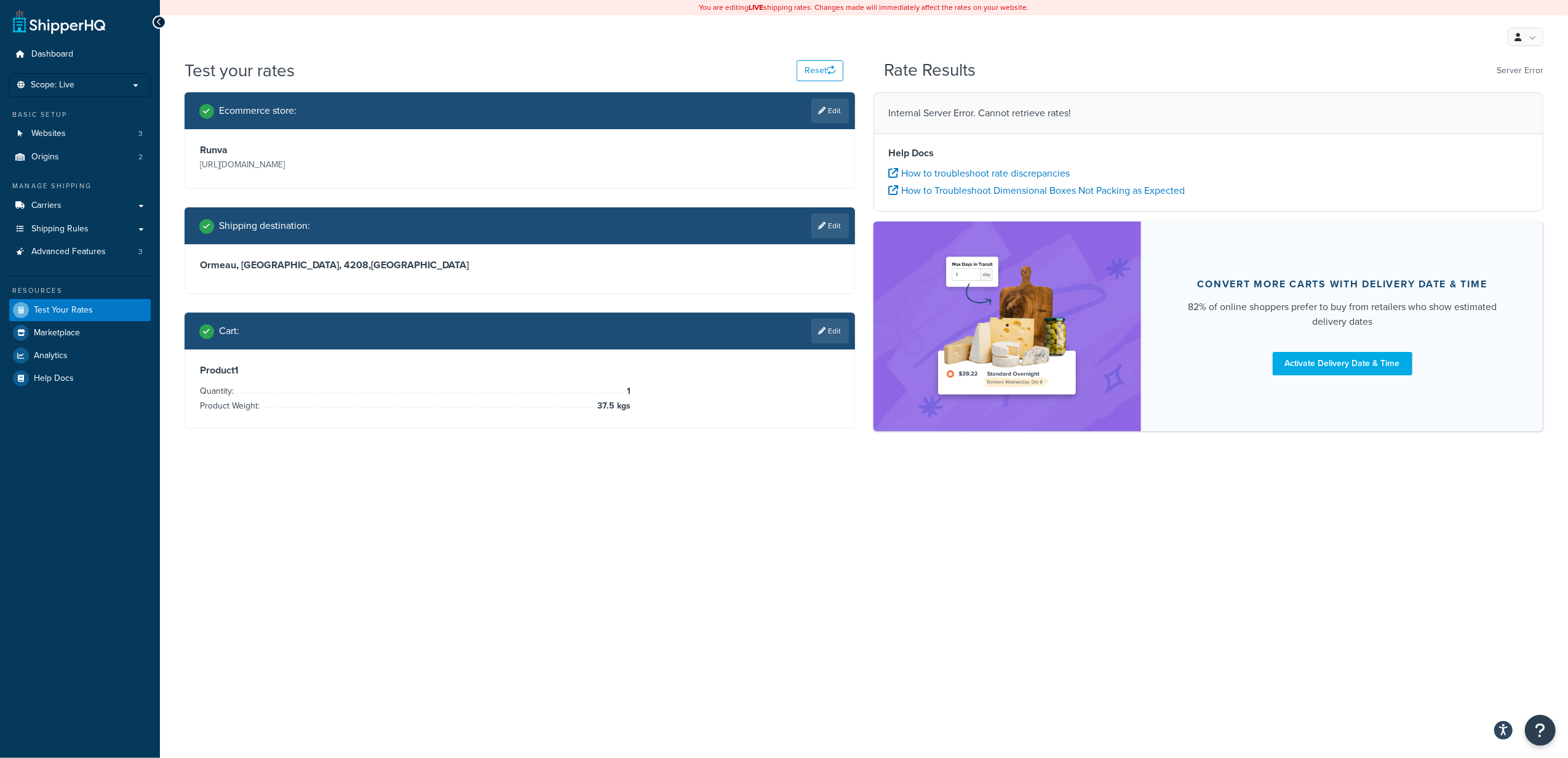
select select "QLD"
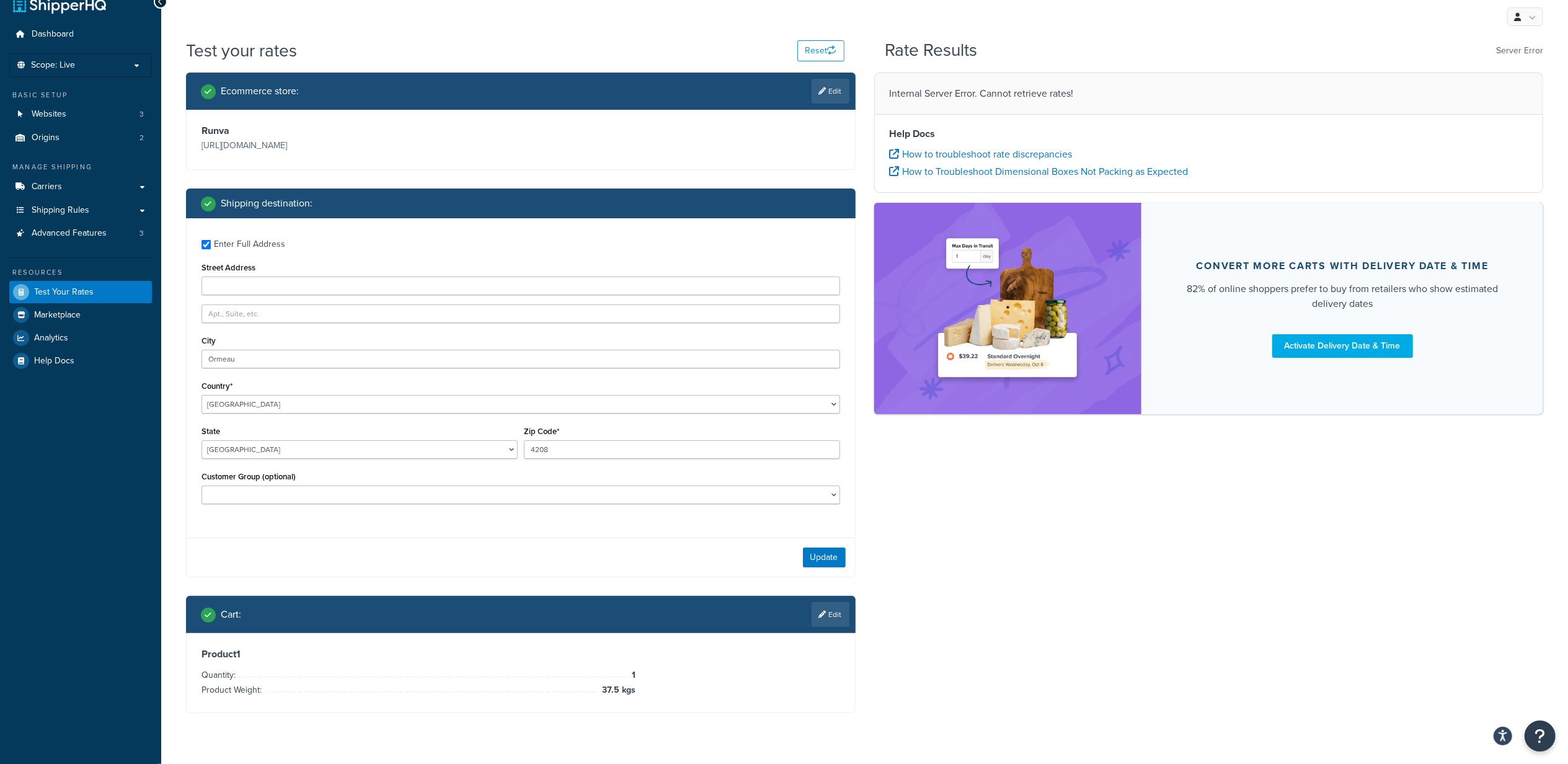
scroll to position [52, 0]
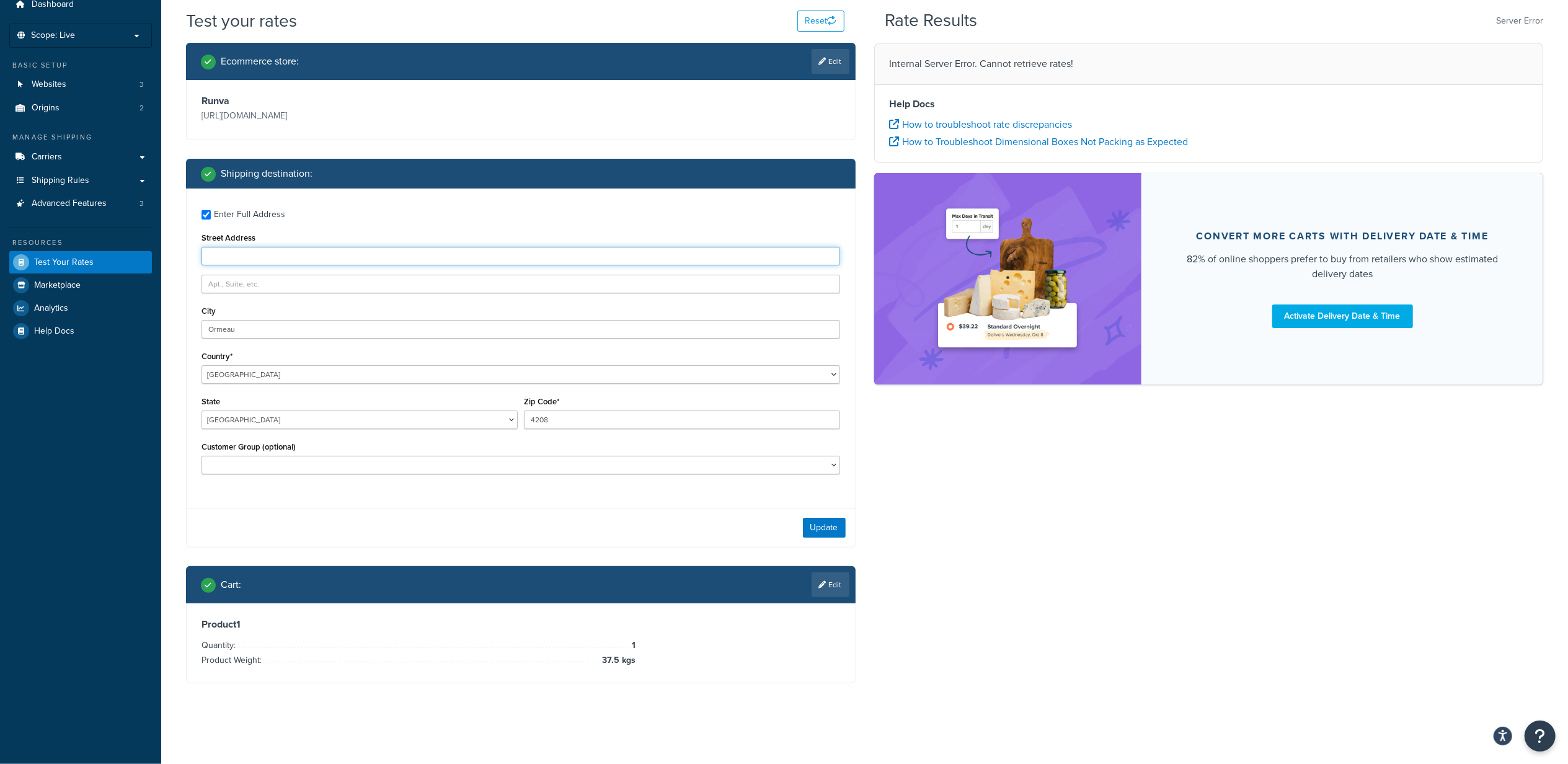
click at [253, 257] on input "Street Address" at bounding box center [520, 255] width 639 height 19
type input "1"
type input "I"
type input "Unit 14 6 hopper ave"
click at [829, 531] on button "Update" at bounding box center [824, 527] width 43 height 20
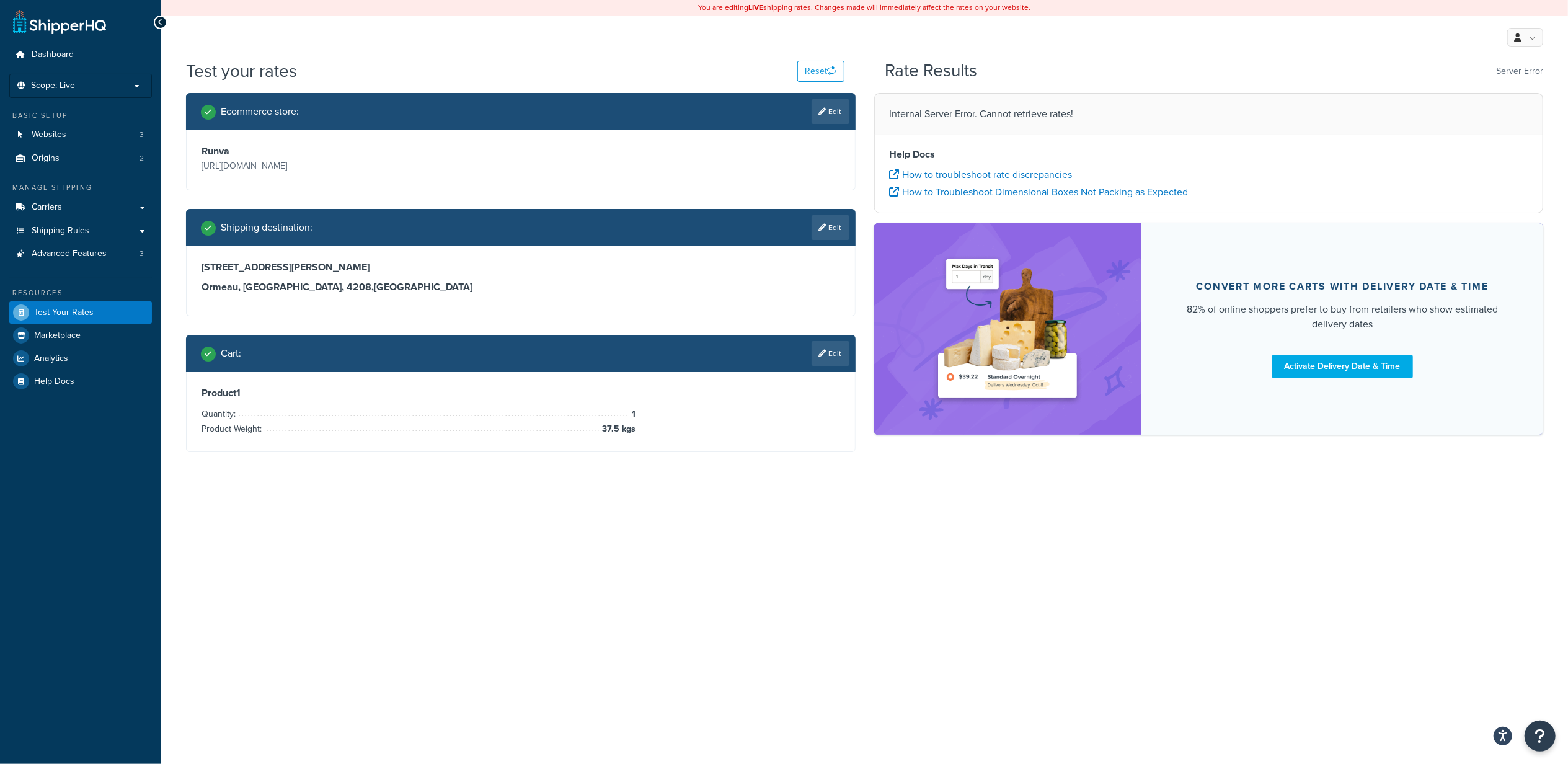
scroll to position [0, 0]
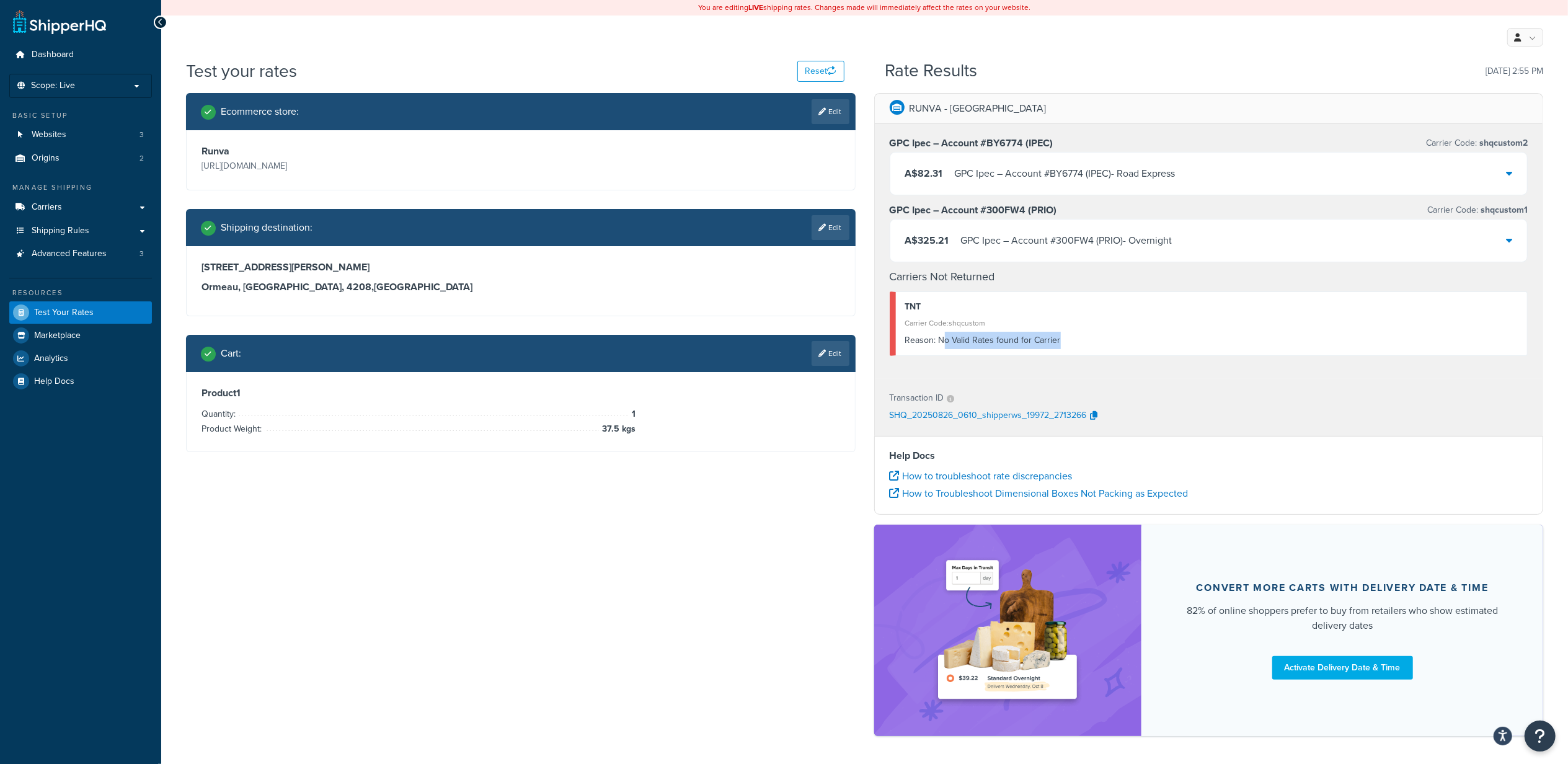
drag, startPoint x: 948, startPoint y: 341, endPoint x: 1086, endPoint y: 345, distance: 138.1
click at [1086, 345] on div "Reason: No Valid Rates found for Carrier" at bounding box center [1212, 341] width 614 height 18
click at [1087, 345] on div "Reason: No Valid Rates found for Carrier" at bounding box center [1212, 341] width 614 height 18
click at [88, 304] on link "Test Your Rates" at bounding box center [81, 312] width 143 height 23
click at [68, 211] on link "Carriers" at bounding box center [81, 207] width 143 height 23
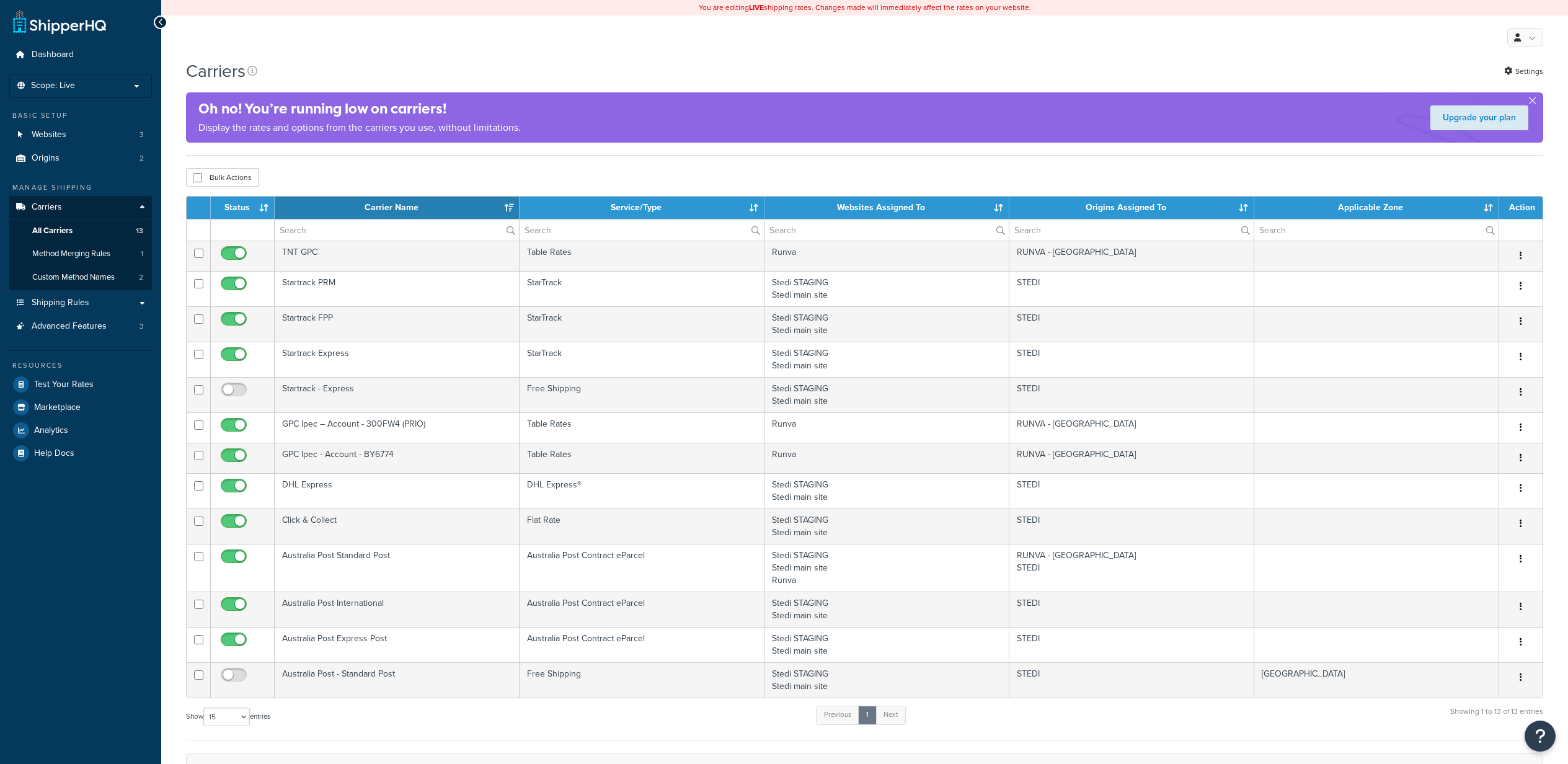
select select "15"
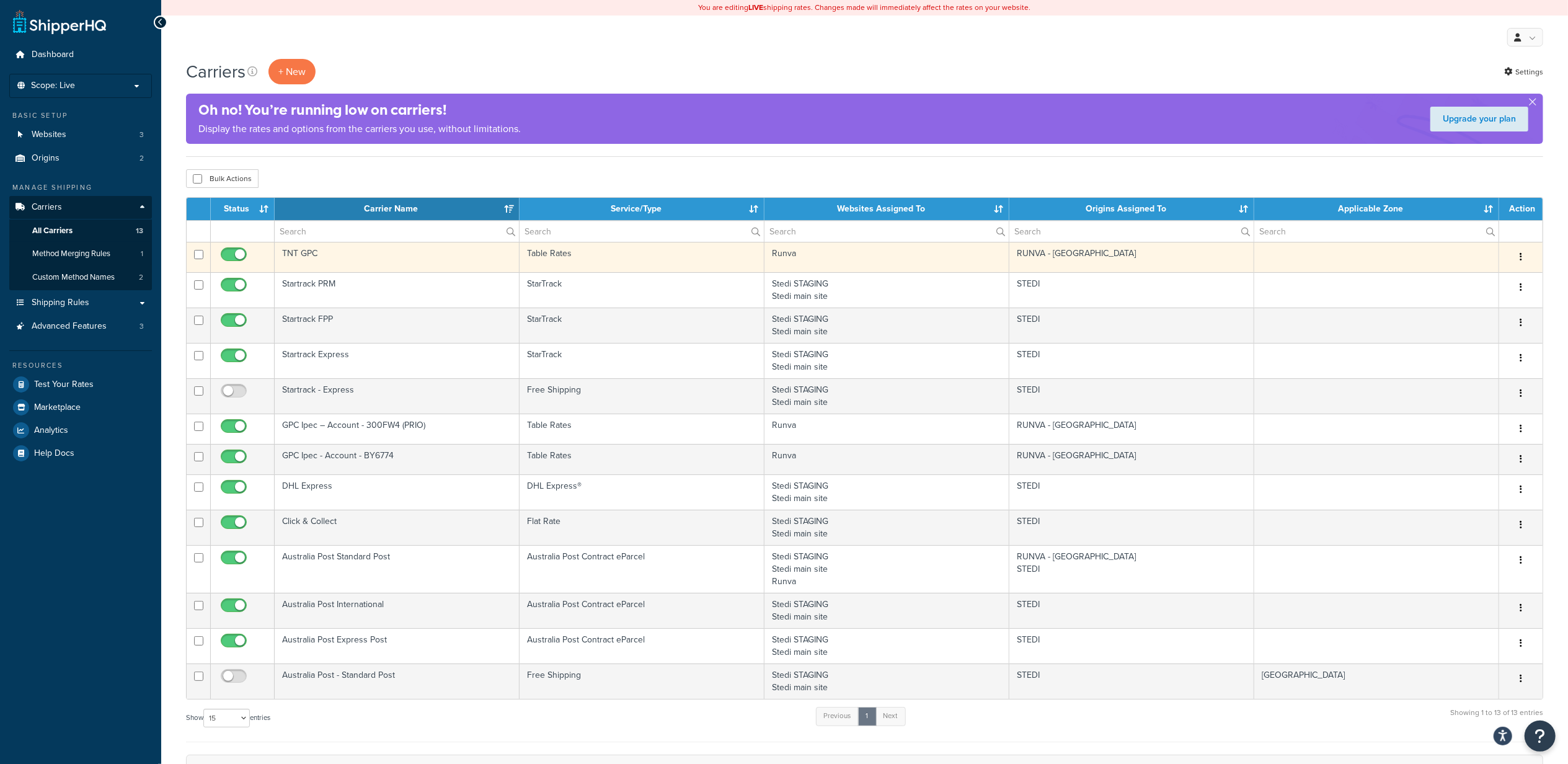
click at [1522, 257] on icon "button" at bounding box center [1520, 256] width 2 height 9
click at [1451, 280] on link "Edit" at bounding box center [1471, 284] width 98 height 26
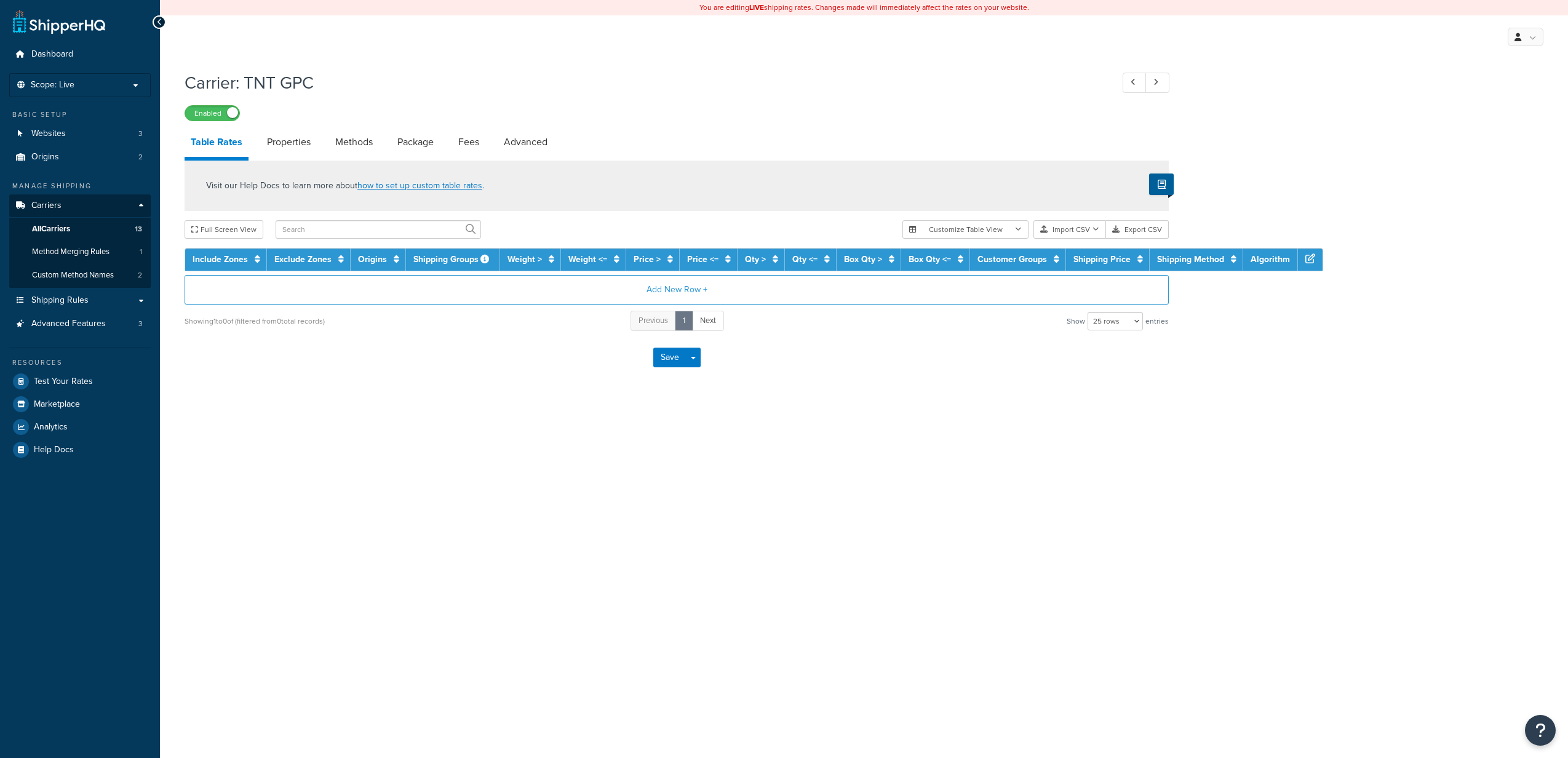
select select "25"
